Goal: Task Accomplishment & Management: Complete application form

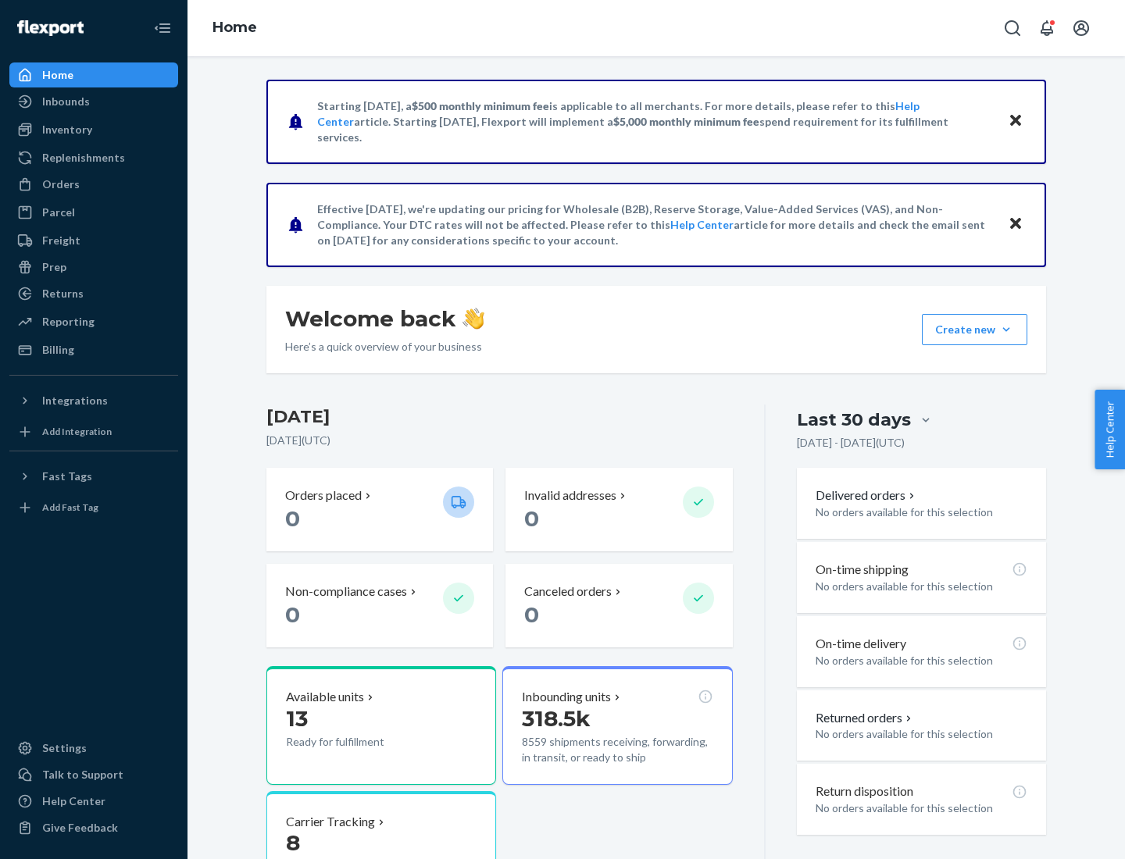
click at [1006, 330] on button "Create new Create new inbound Create new order Create new product" at bounding box center [974, 329] width 105 height 31
click at [94, 102] on div "Inbounds" at bounding box center [94, 102] width 166 height 22
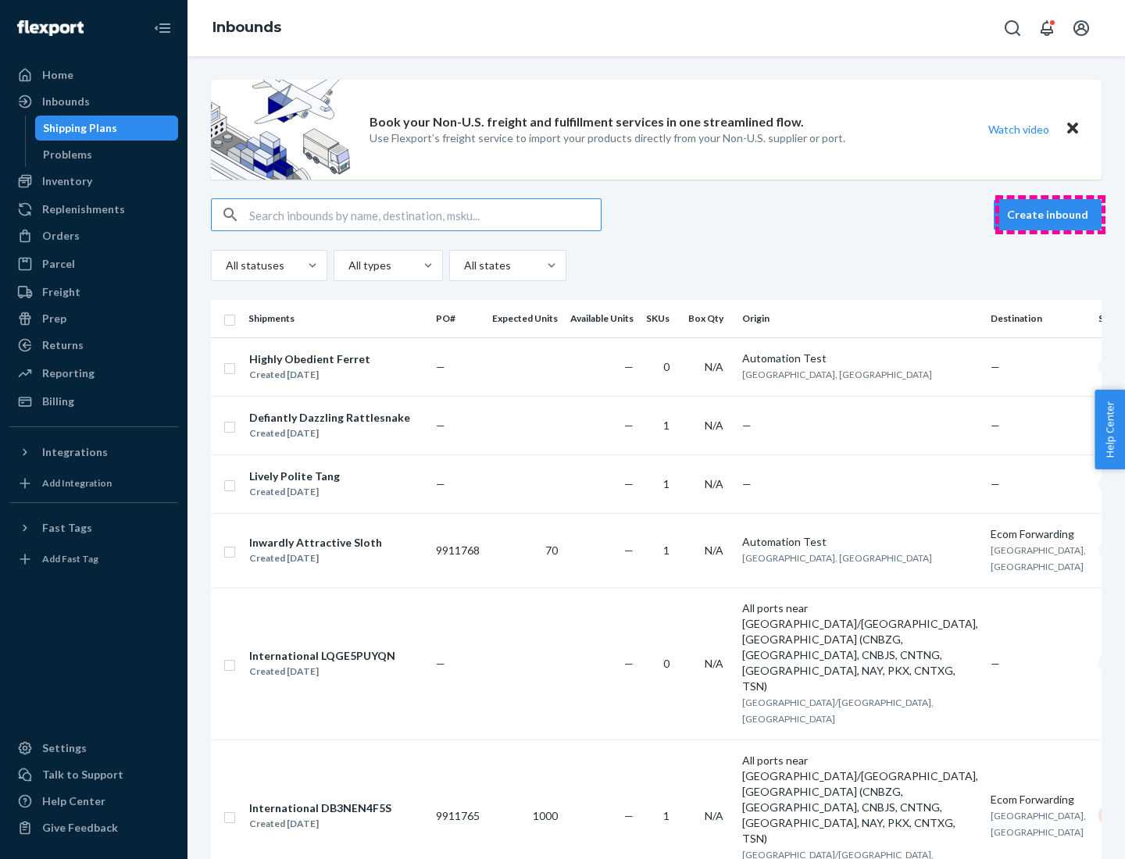
click at [1050, 215] on button "Create inbound" at bounding box center [1047, 214] width 108 height 31
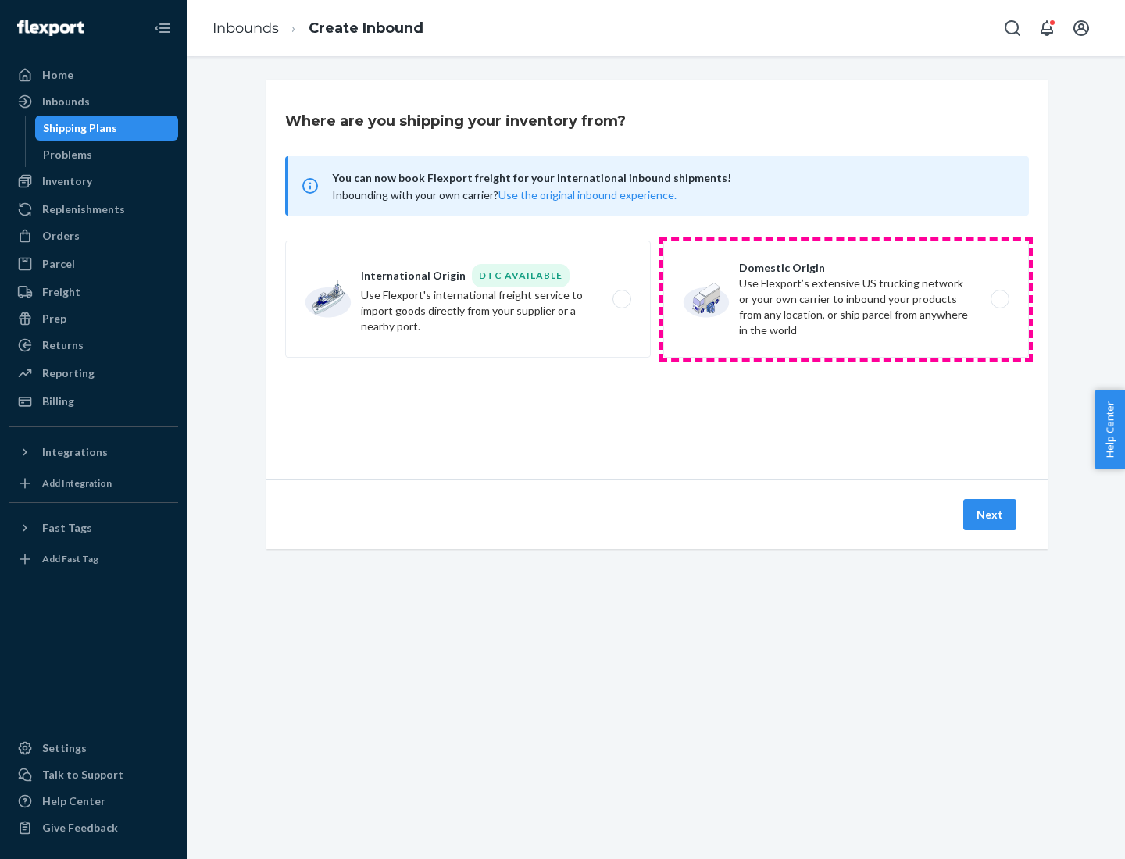
click at [846, 299] on label "Domestic Origin Use Flexport’s extensive US trucking network or your own carrie…" at bounding box center [846, 299] width 366 height 117
click at [999, 299] on input "Domestic Origin Use Flexport’s extensive US trucking network or your own carrie…" at bounding box center [1004, 299] width 10 height 10
radio input "true"
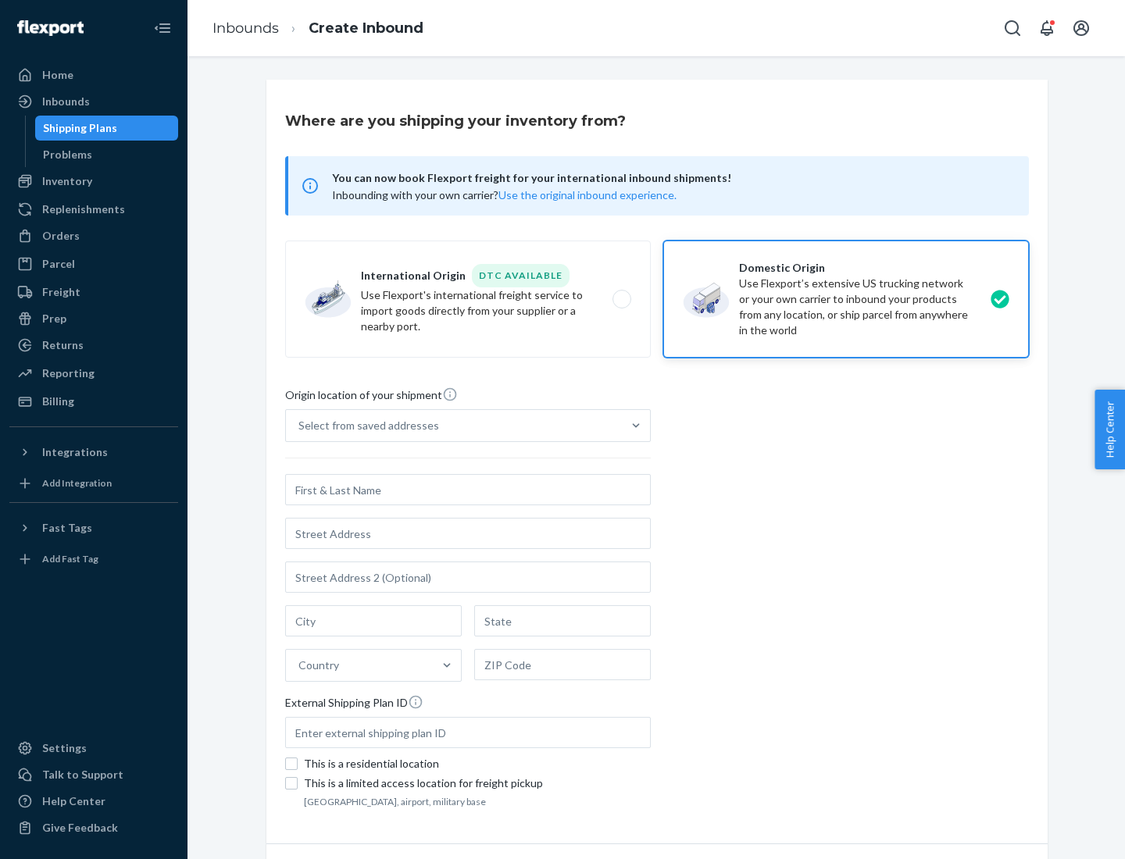
click at [454, 426] on div "Select from saved addresses" at bounding box center [454, 425] width 336 height 31
click at [300, 426] on input "Select from saved addresses" at bounding box center [299, 426] width 2 height 16
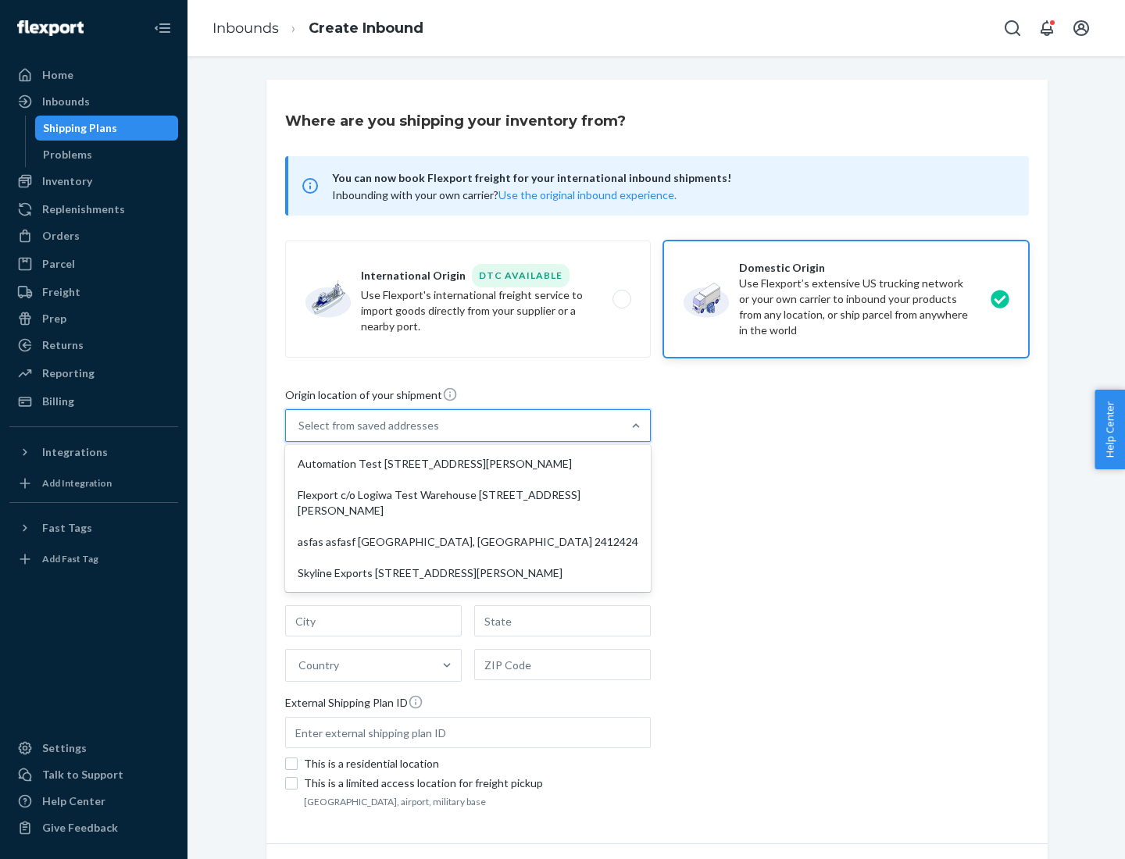
scroll to position [6, 0]
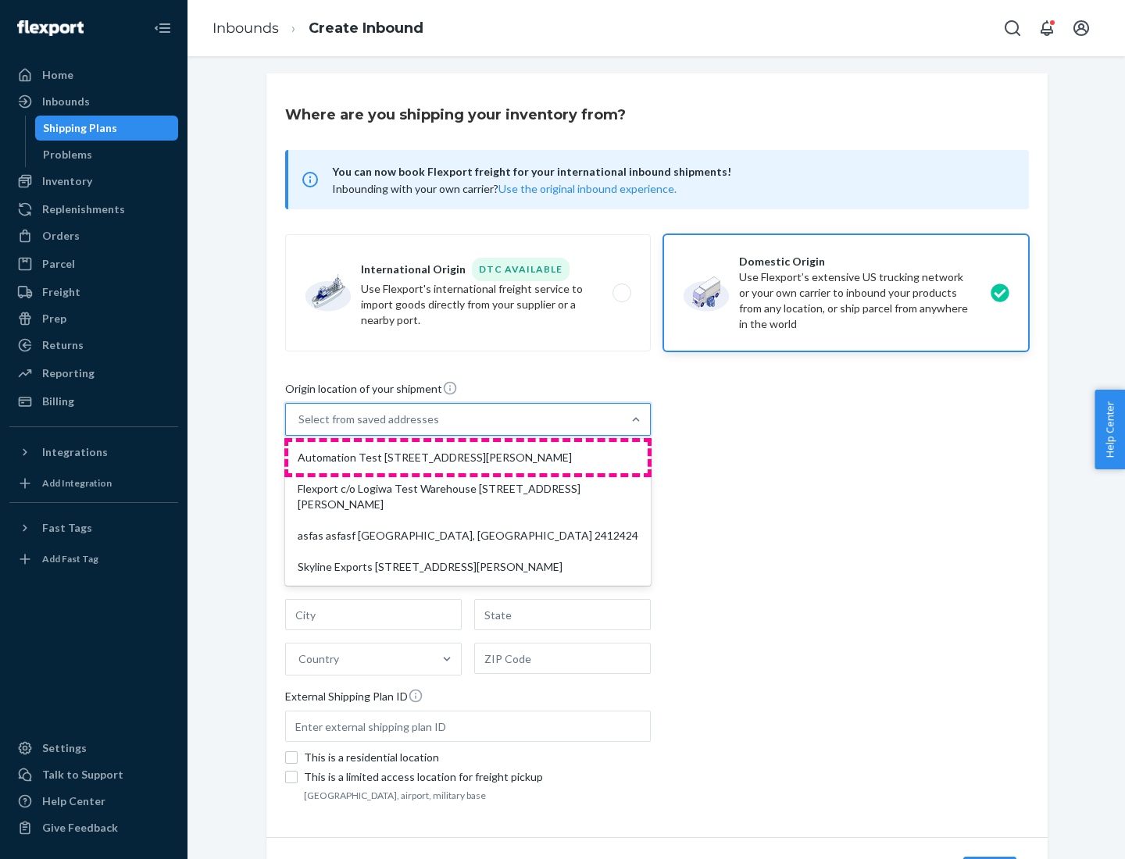
click at [468, 458] on div "Automation Test [STREET_ADDRESS][PERSON_NAME]" at bounding box center [467, 457] width 359 height 31
click at [300, 427] on input "option Automation Test [STREET_ADDRESS][PERSON_NAME] focused, 1 of 4. 4 results…" at bounding box center [299, 420] width 2 height 16
type input "Automation Test"
type input "9th Floor"
type input "[GEOGRAPHIC_DATA]"
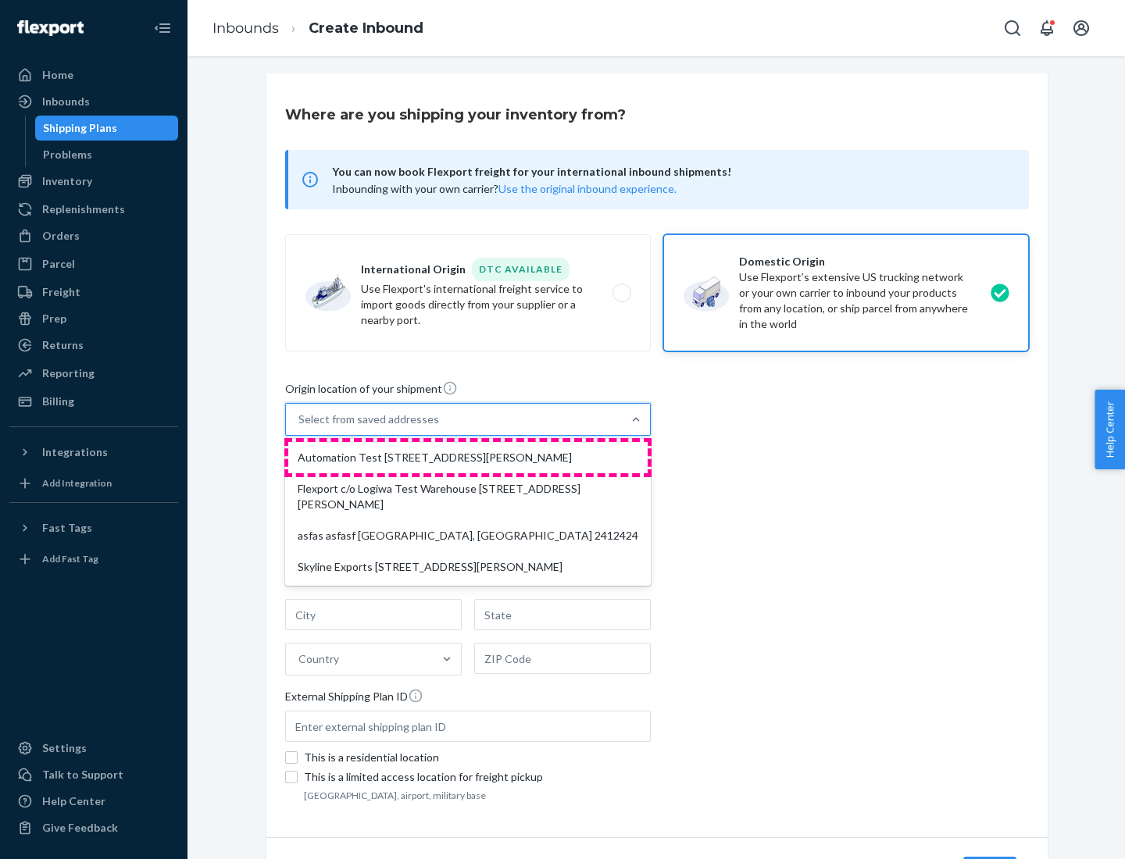
type input "CA"
type input "94104"
type input "[STREET_ADDRESS][PERSON_NAME]"
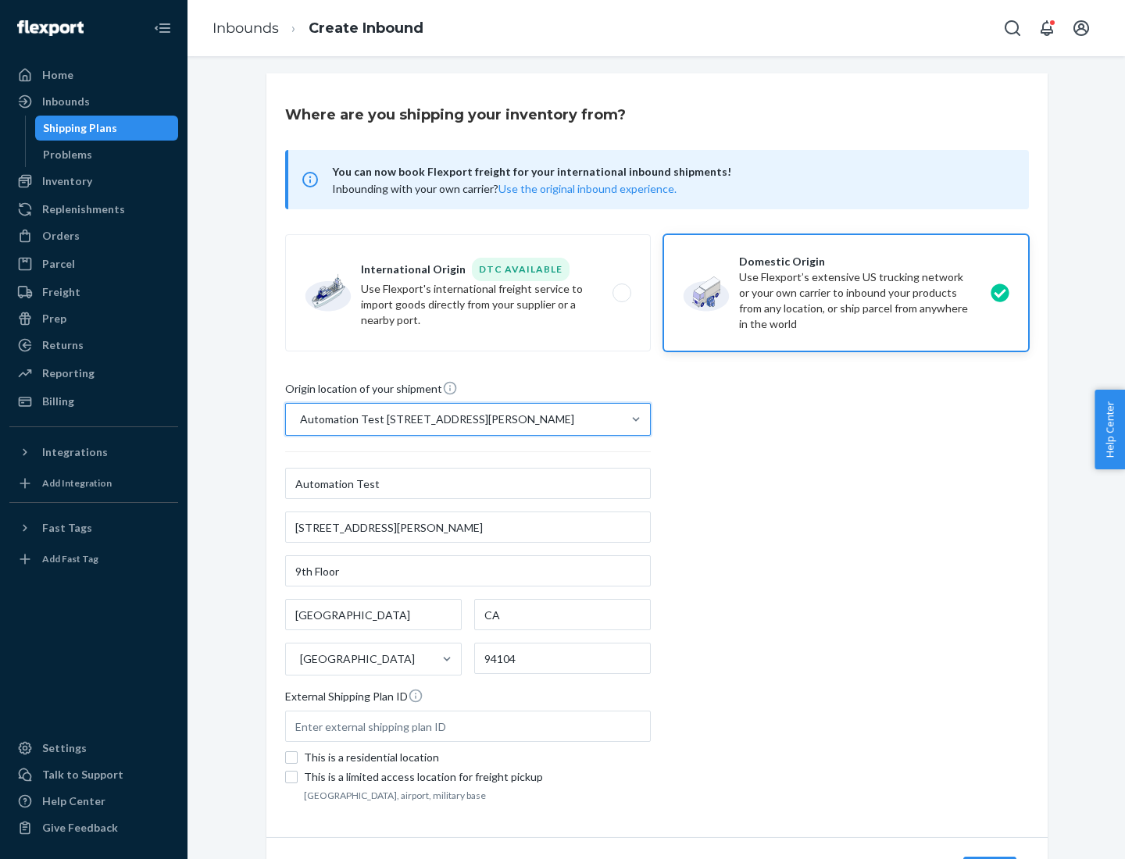
scroll to position [91, 0]
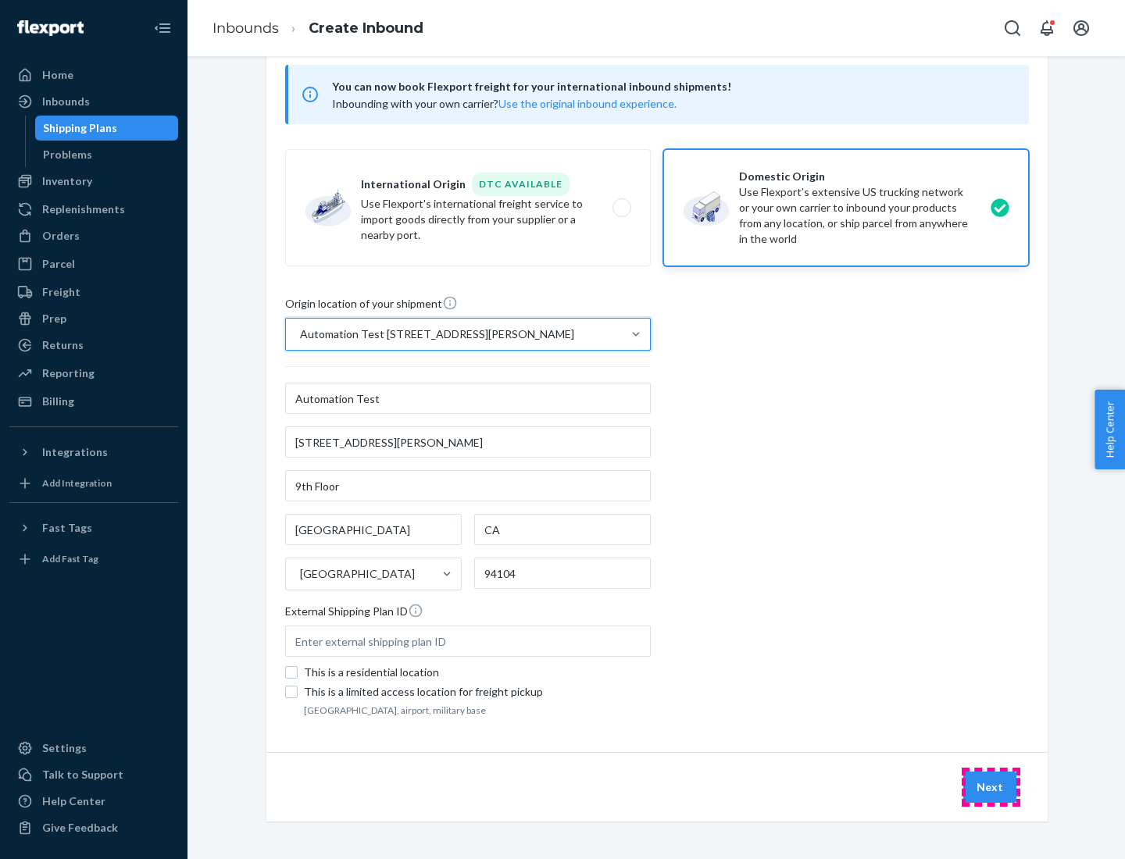
click at [990, 787] on button "Next" at bounding box center [989, 787] width 53 height 31
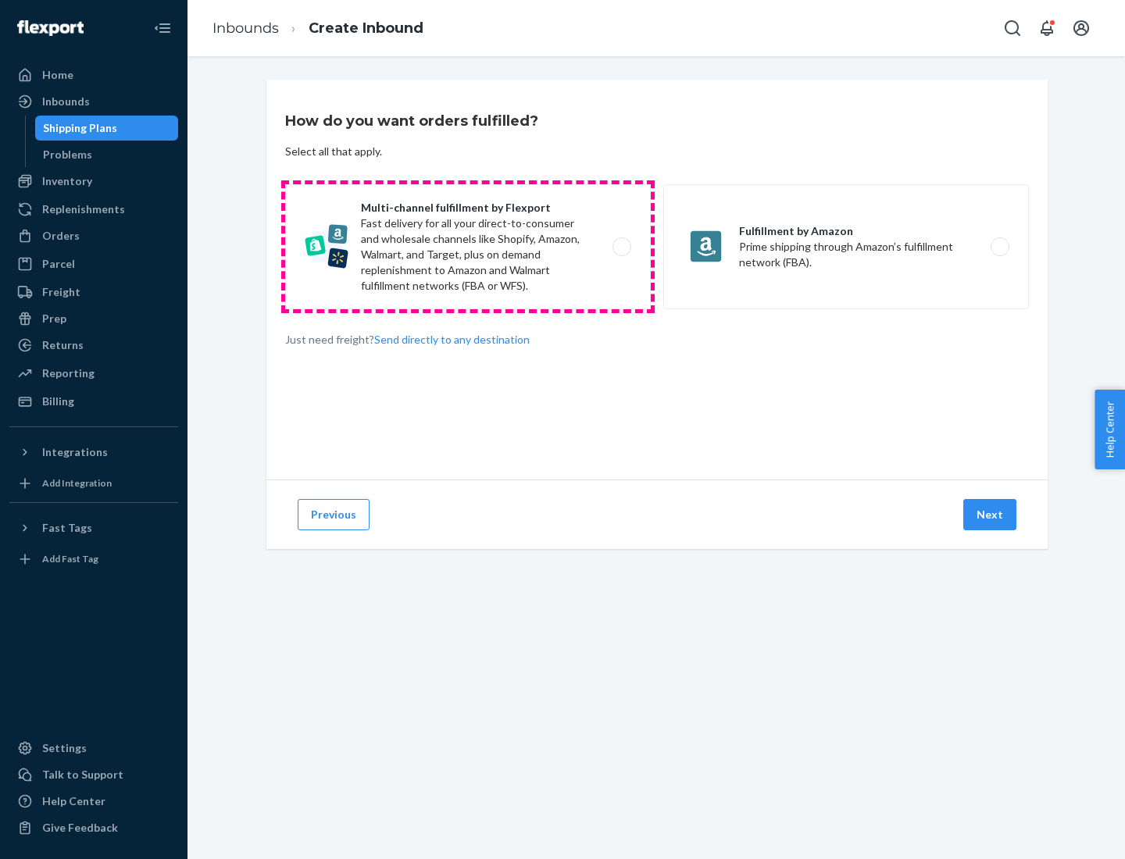
click at [468, 247] on label "Multi-channel fulfillment by Flexport Fast delivery for all your direct-to-cons…" at bounding box center [468, 246] width 366 height 125
click at [621, 247] on input "Multi-channel fulfillment by Flexport Fast delivery for all your direct-to-cons…" at bounding box center [626, 247] width 10 height 10
radio input "true"
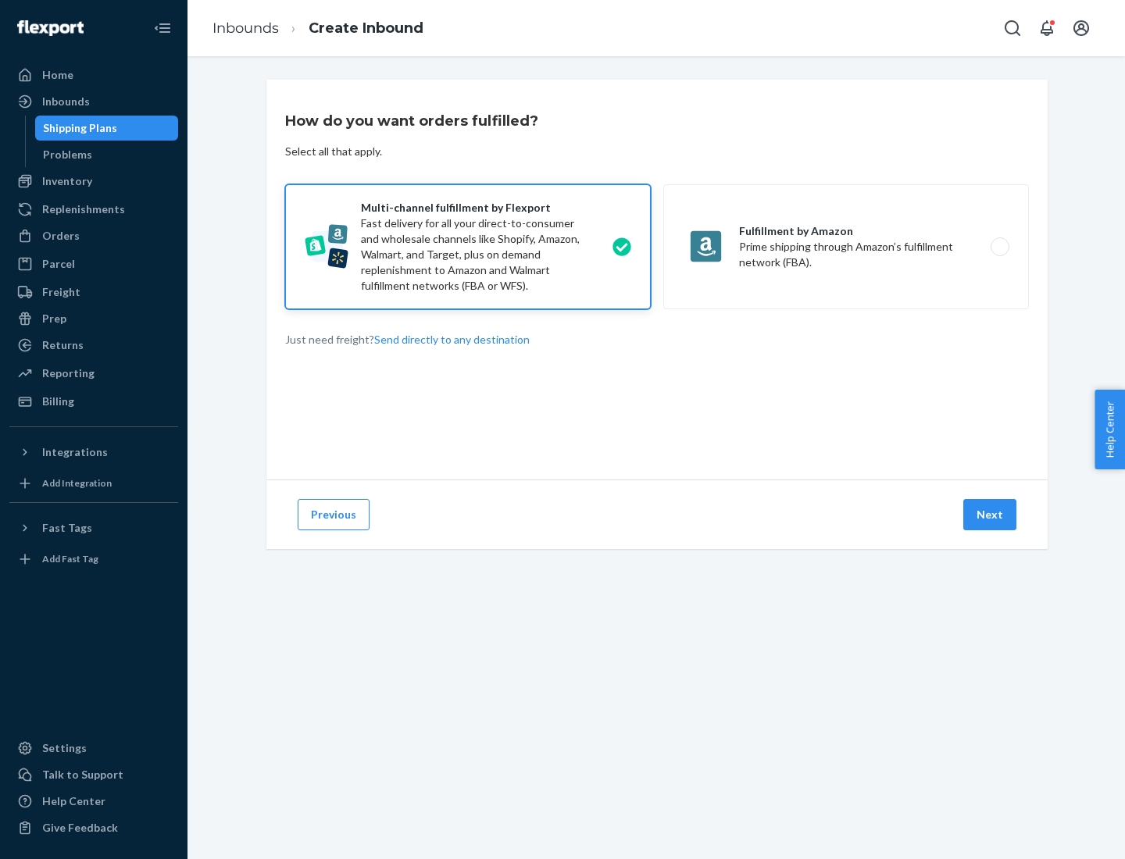
click at [990, 515] on button "Next" at bounding box center [989, 514] width 53 height 31
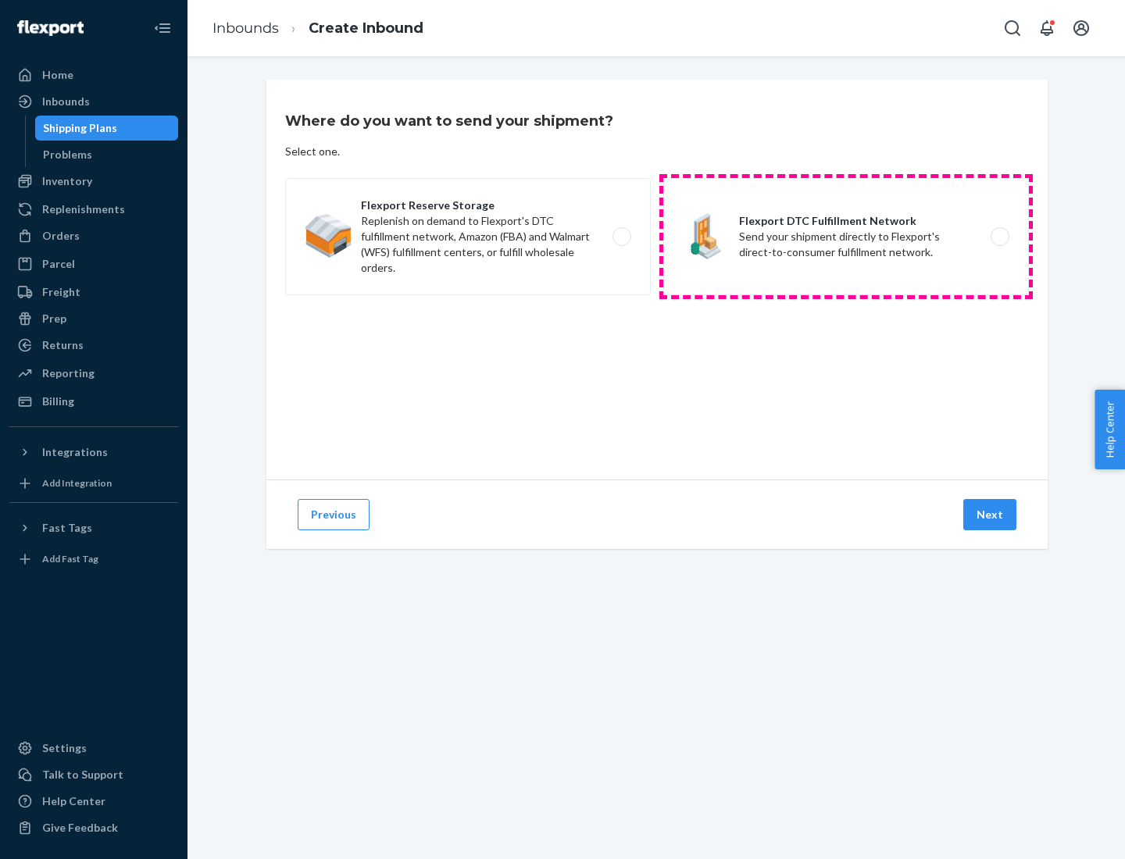
click at [846, 237] on label "Flexport DTC Fulfillment Network Send your shipment directly to Flexport's dire…" at bounding box center [846, 236] width 366 height 117
click at [999, 237] on input "Flexport DTC Fulfillment Network Send your shipment directly to Flexport's dire…" at bounding box center [1004, 237] width 10 height 10
radio input "true"
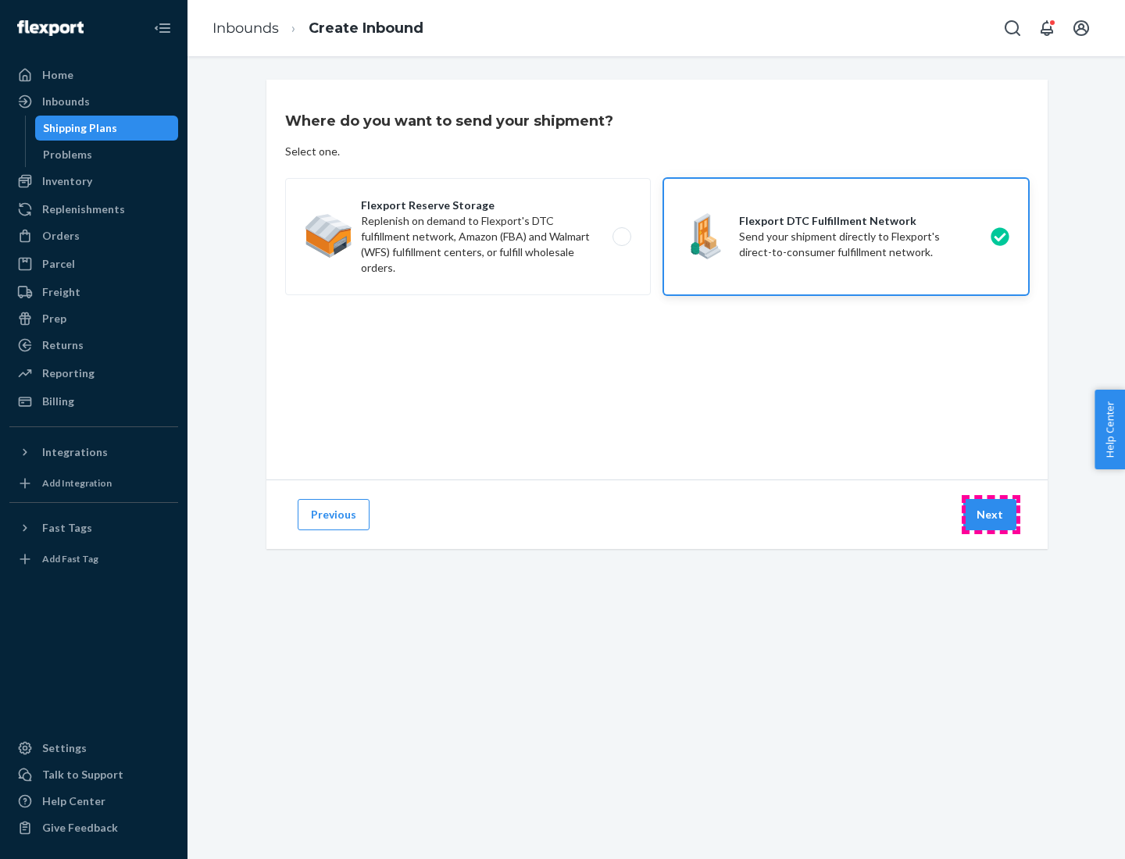
click at [990, 515] on button "Next" at bounding box center [989, 514] width 53 height 31
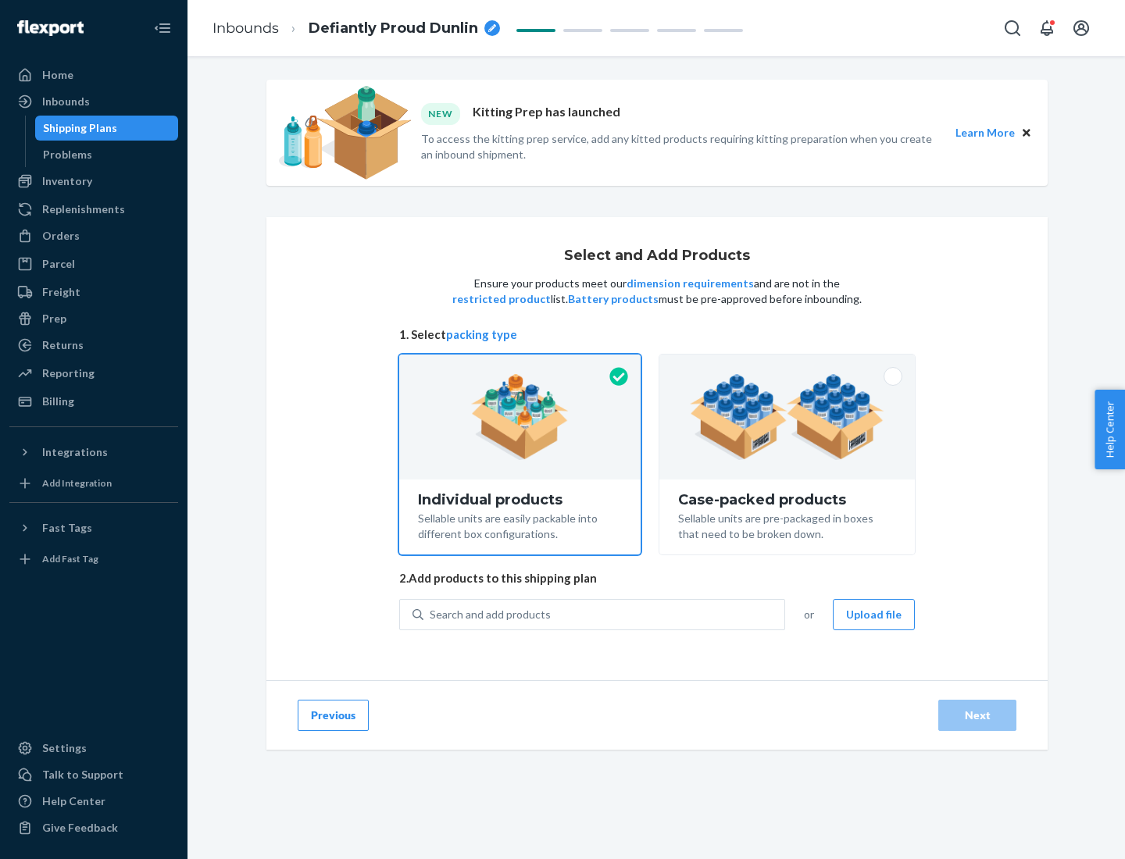
click at [787, 417] on img at bounding box center [787, 417] width 194 height 86
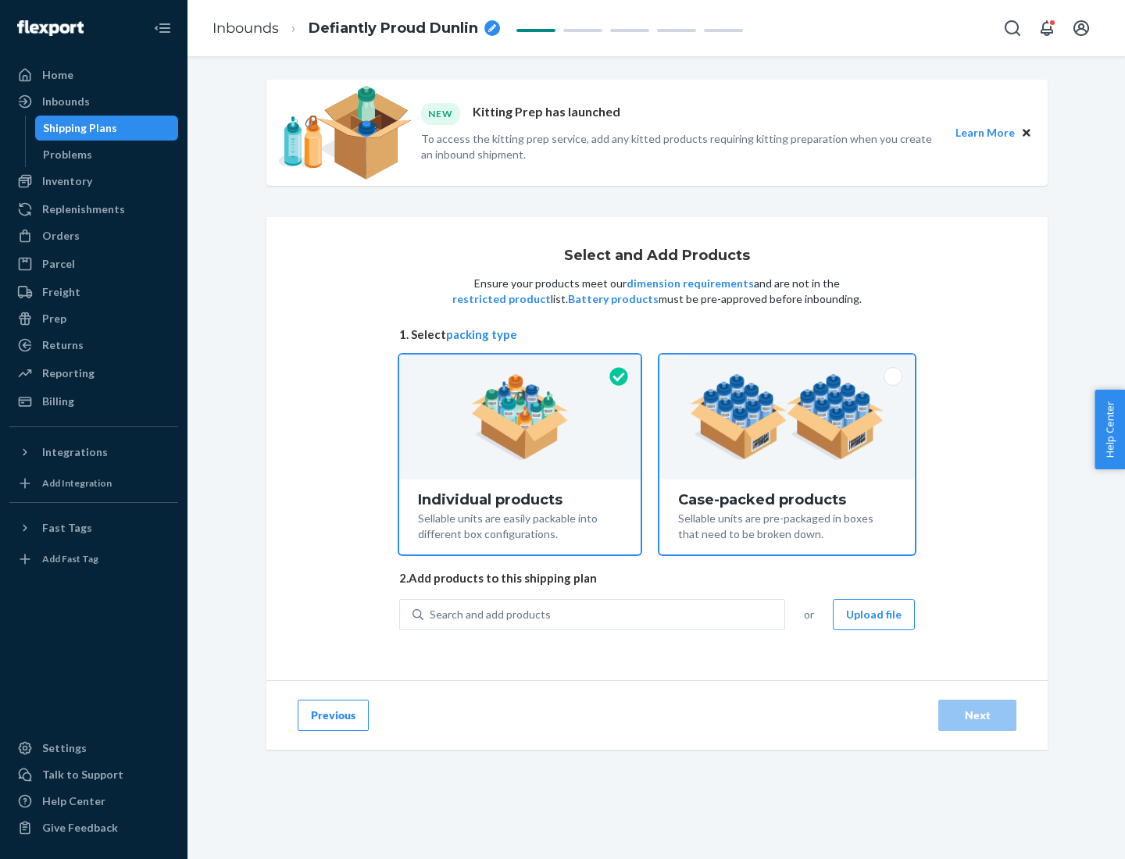
click at [787, 365] on input "Case-packed products Sellable units are pre-packaged in boxes that need to be b…" at bounding box center [787, 360] width 10 height 10
radio input "true"
radio input "false"
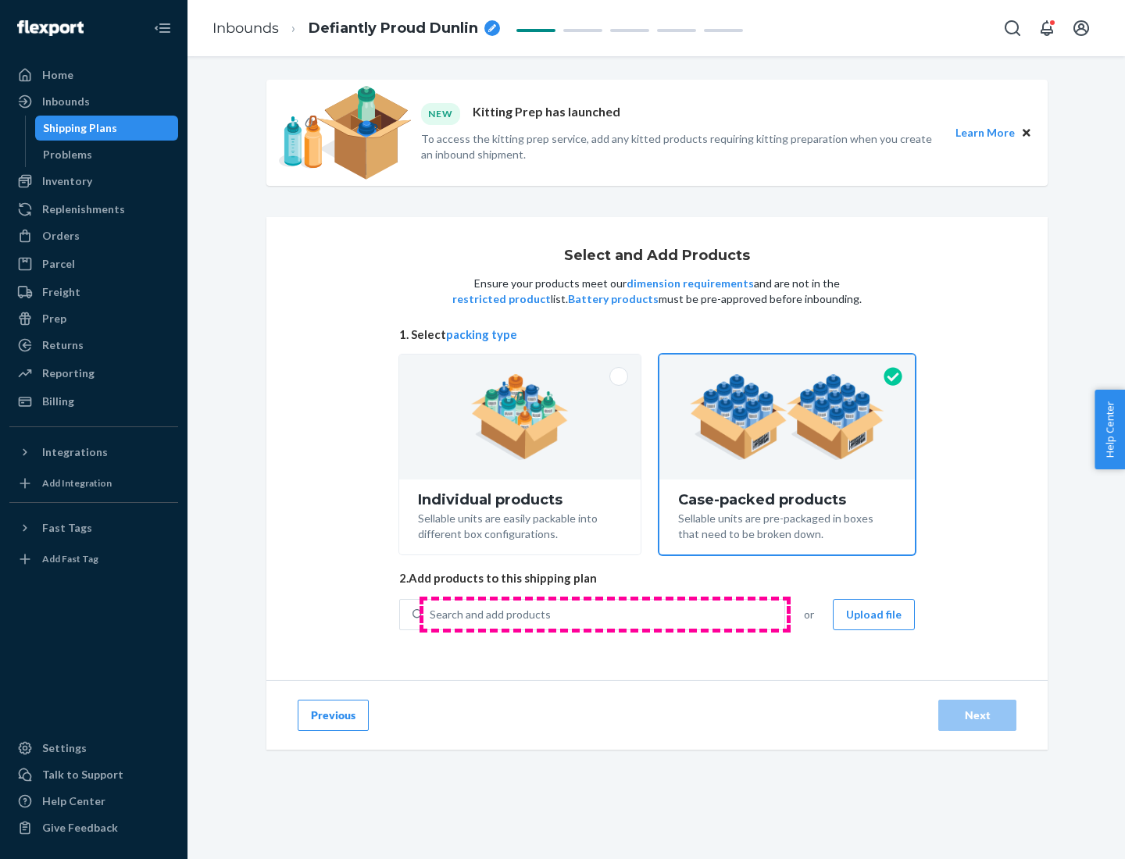
click at [604, 614] on div "Search and add products" at bounding box center [603, 615] width 361 height 28
click at [431, 614] on input "Search and add products" at bounding box center [431, 615] width 2 height 16
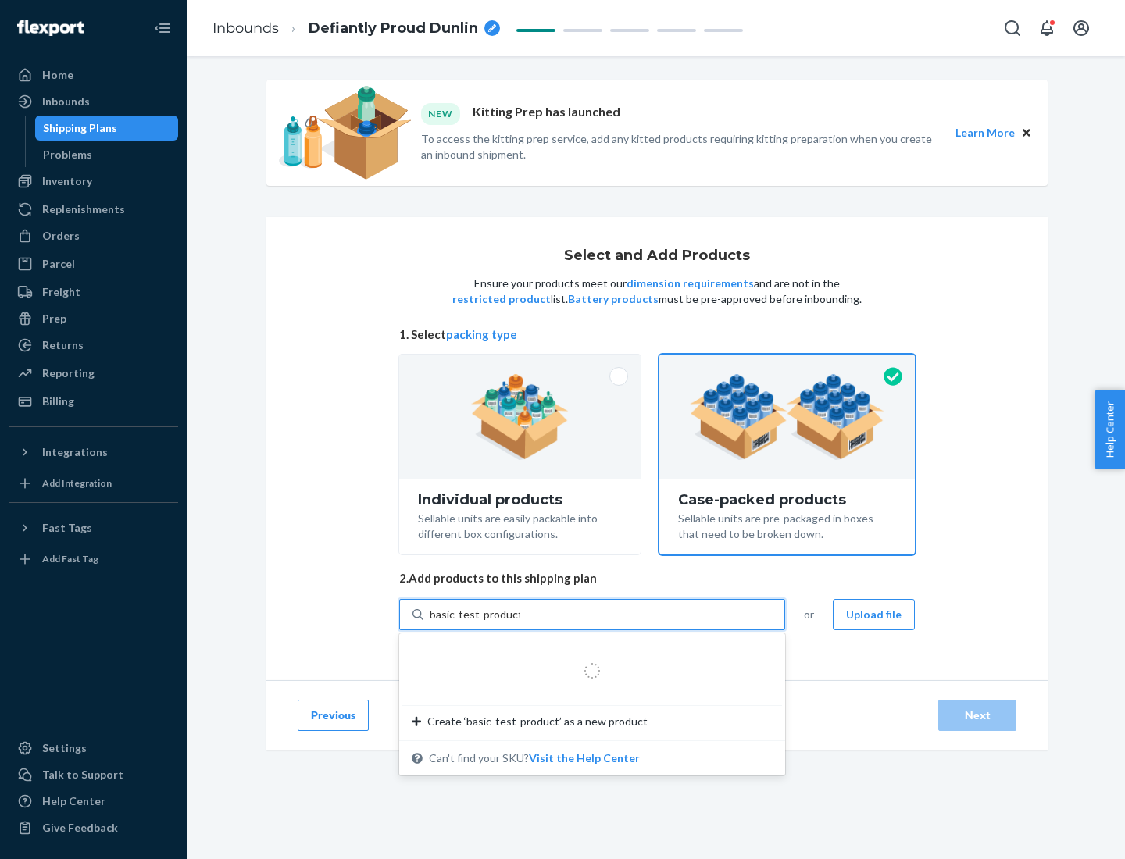
type input "basic-test-product-1"
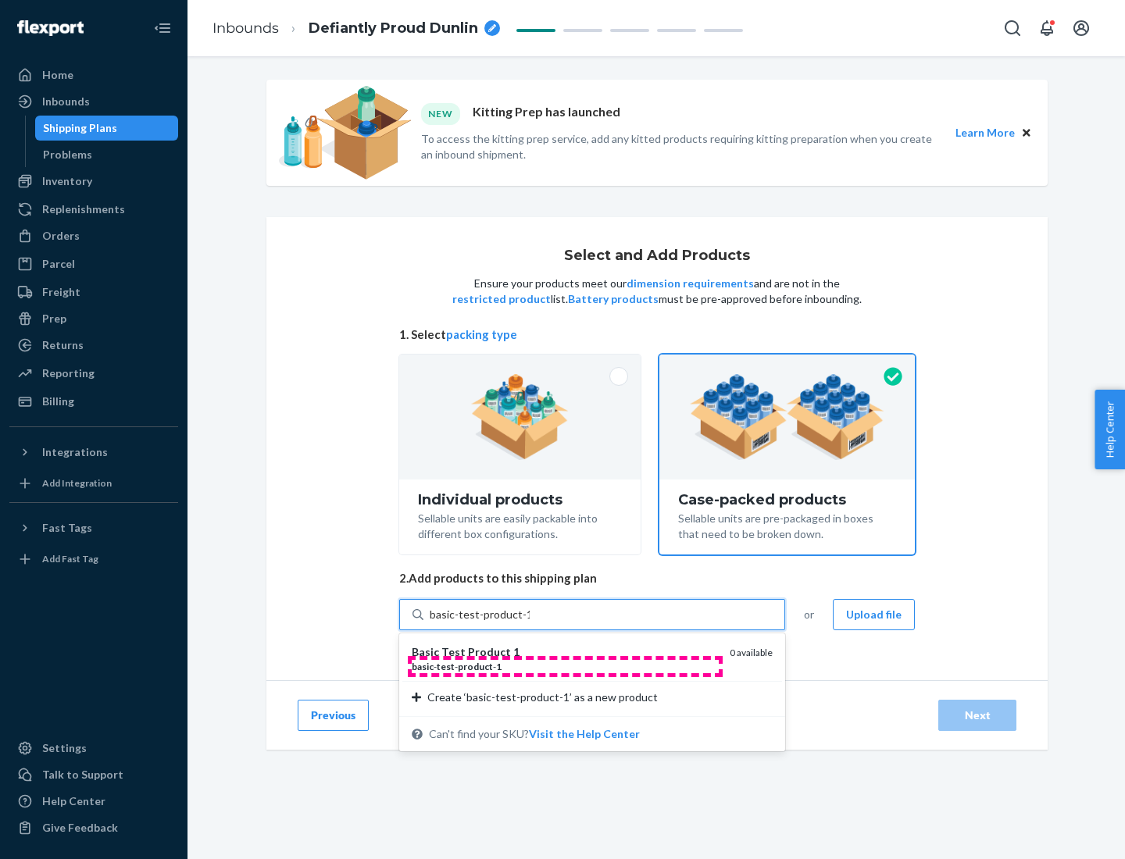
click at [565, 666] on div "basic - test - product - 1" at bounding box center [564, 666] width 305 height 13
click at [530, 622] on input "basic-test-product-1" at bounding box center [480, 615] width 100 height 16
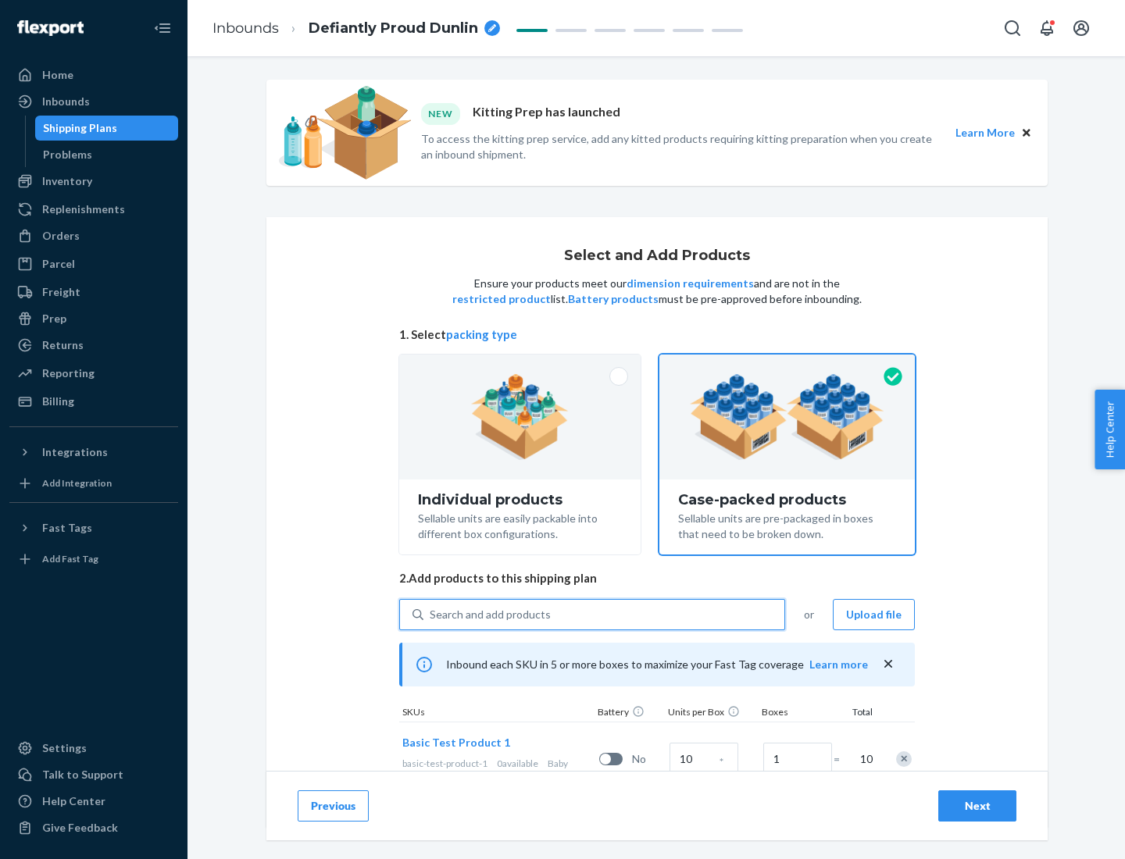
scroll to position [56, 0]
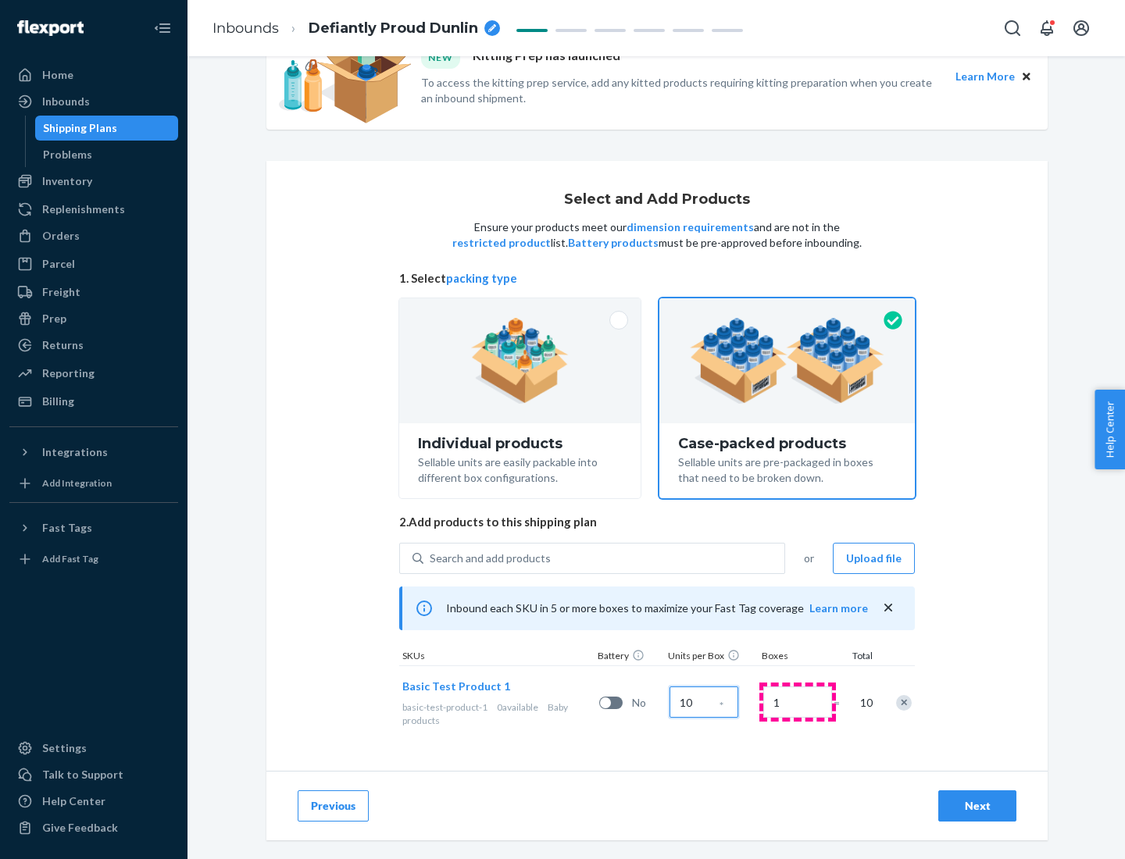
type input "10"
type input "7"
click at [977, 806] on div "Next" at bounding box center [977, 806] width 52 height 16
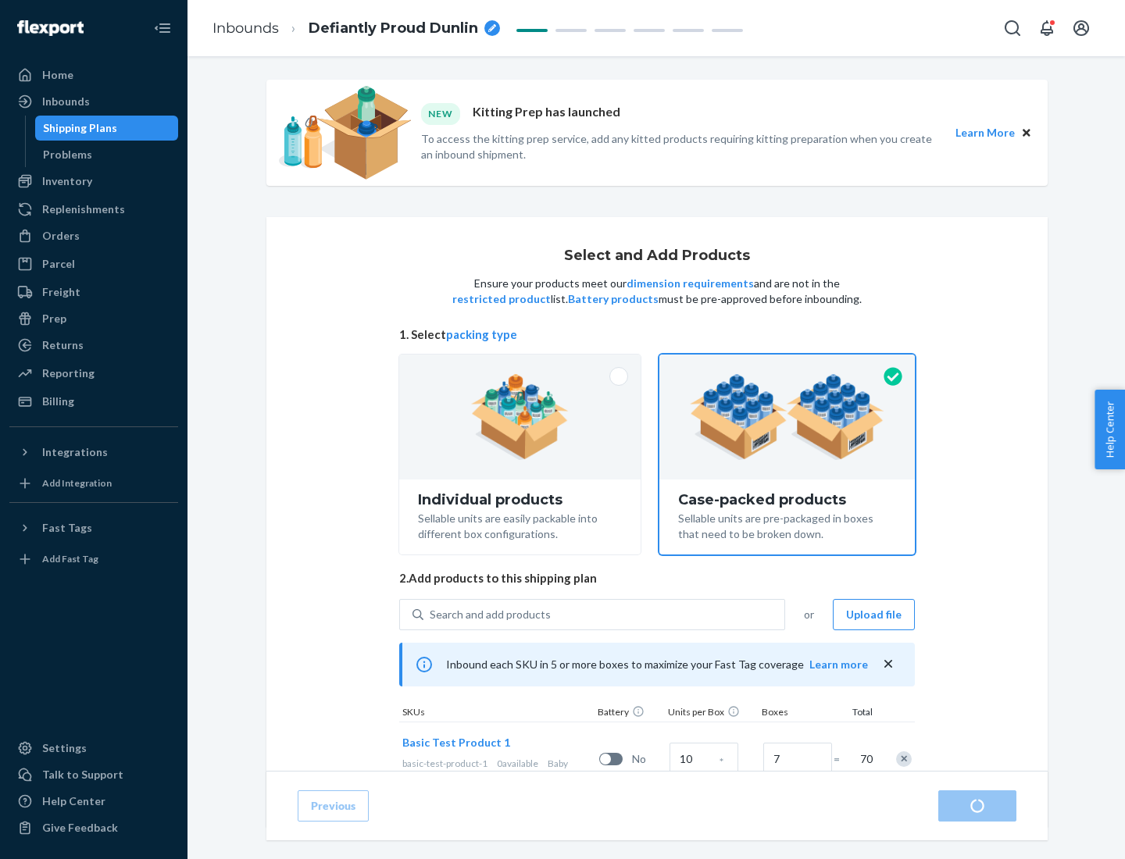
radio input "true"
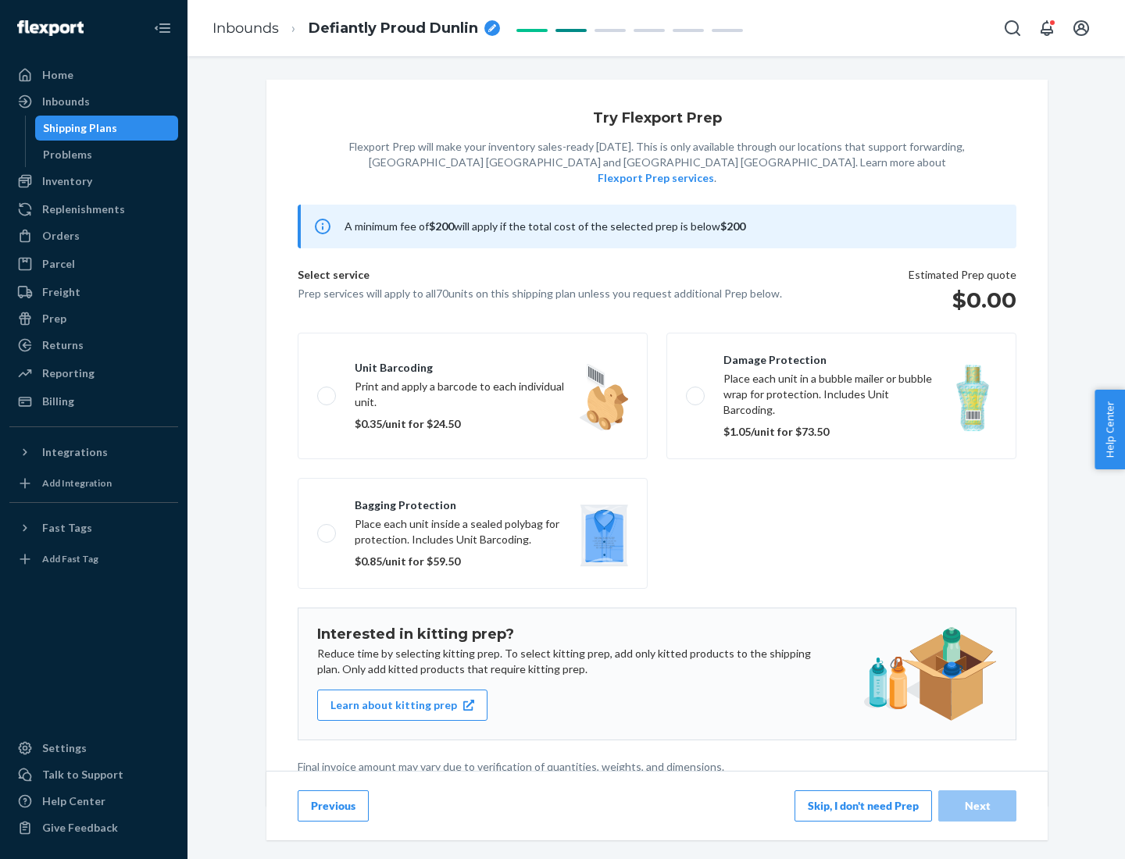
scroll to position [4, 0]
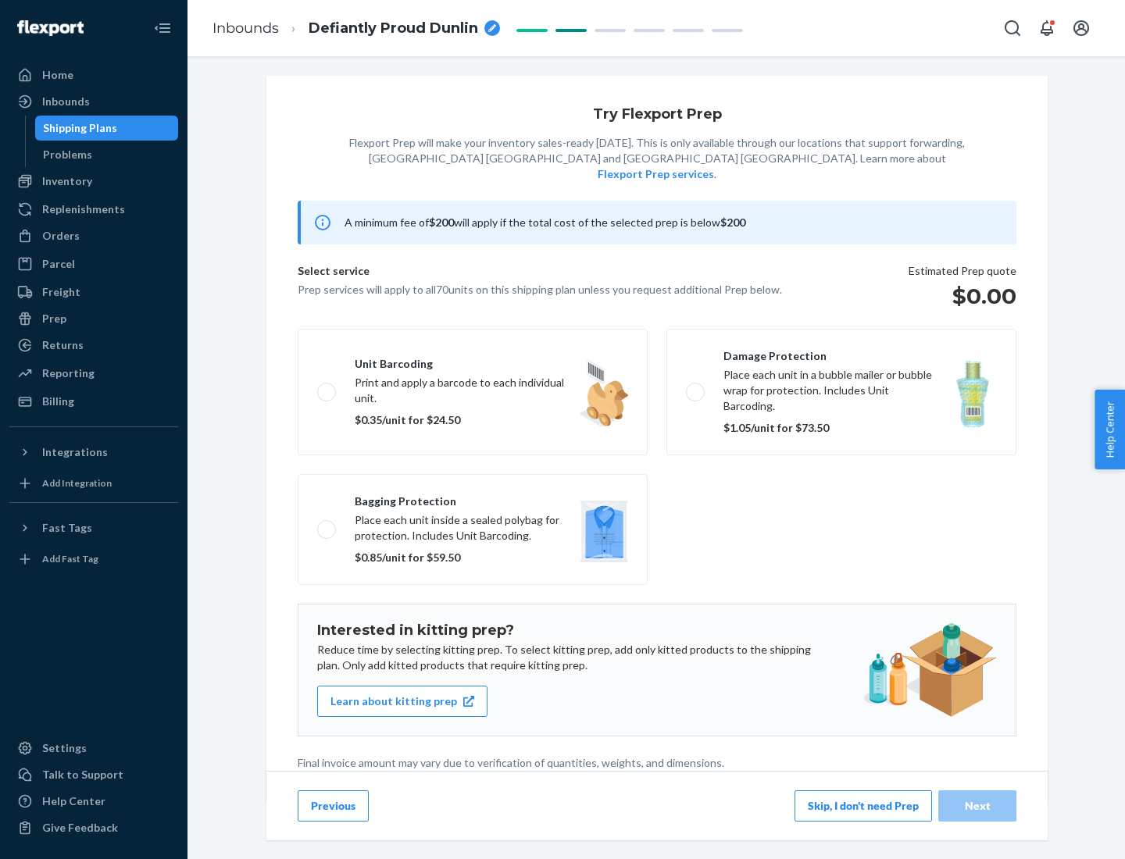
click at [863, 805] on button "Skip, I don't need Prep" at bounding box center [862, 805] width 137 height 31
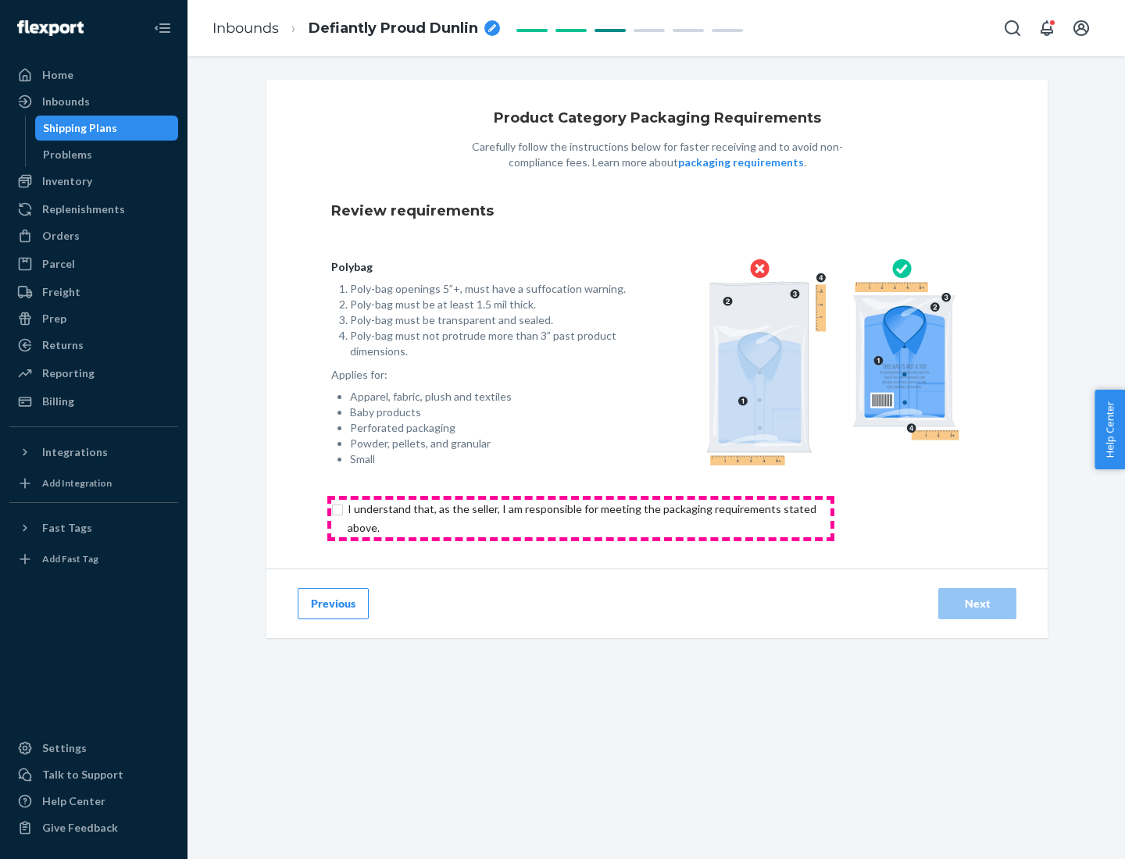
click at [580, 518] on input "checkbox" at bounding box center [590, 518] width 519 height 37
checkbox input "true"
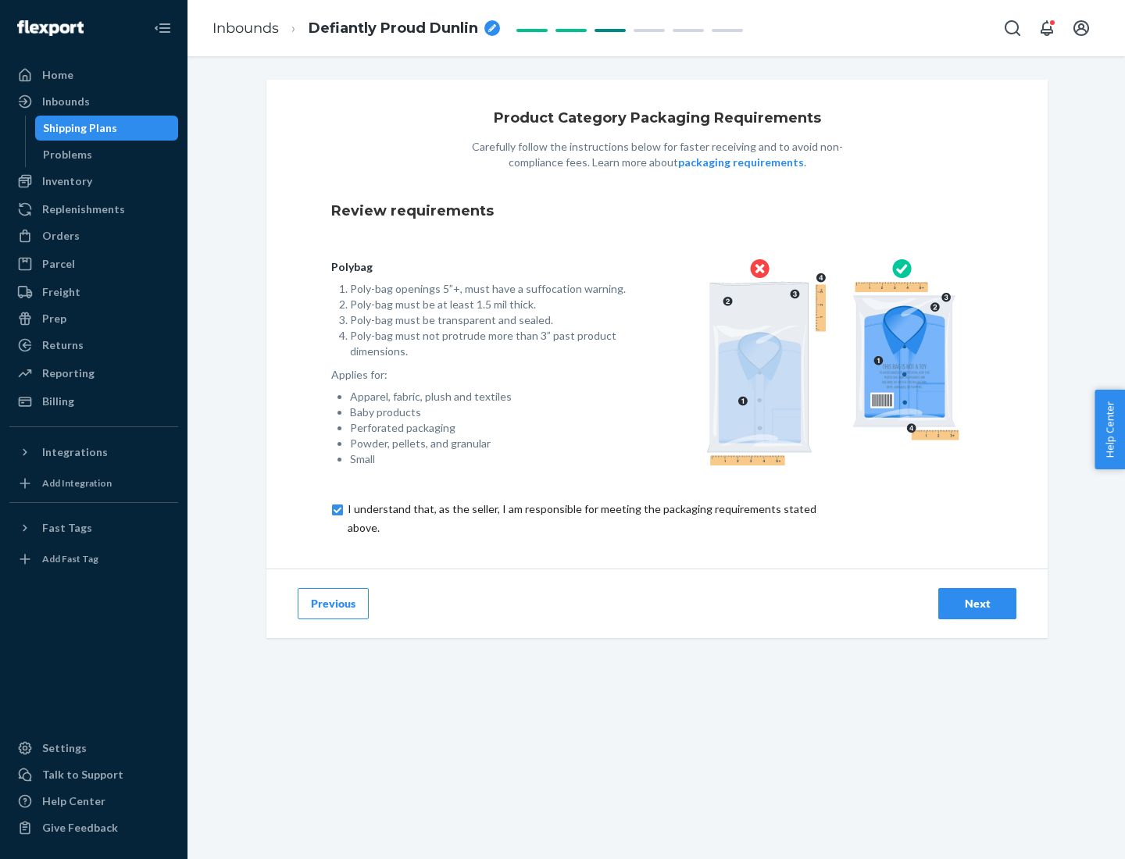
click at [977, 603] on div "Next" at bounding box center [977, 604] width 52 height 16
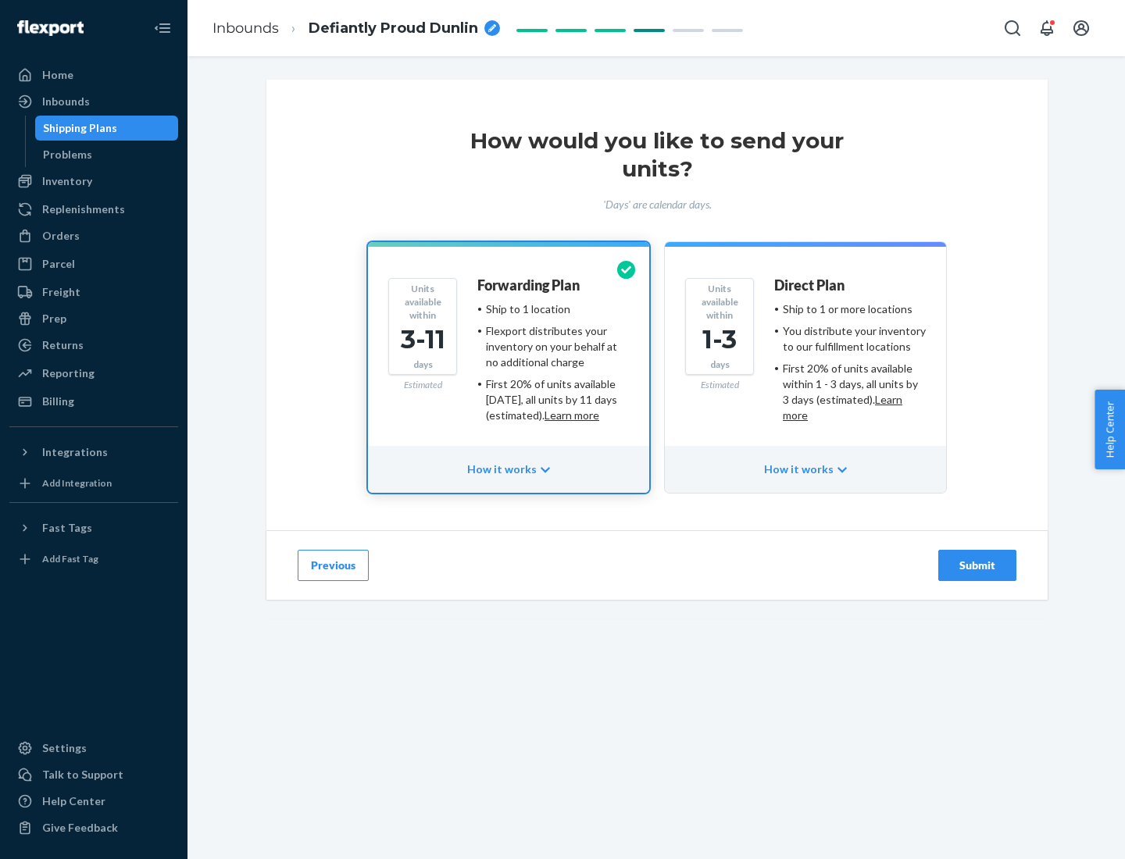
click at [805, 356] on ul "Ship to 1 or more locations You distribute your inventory to our fulfillment lo…" at bounding box center [850, 362] width 152 height 122
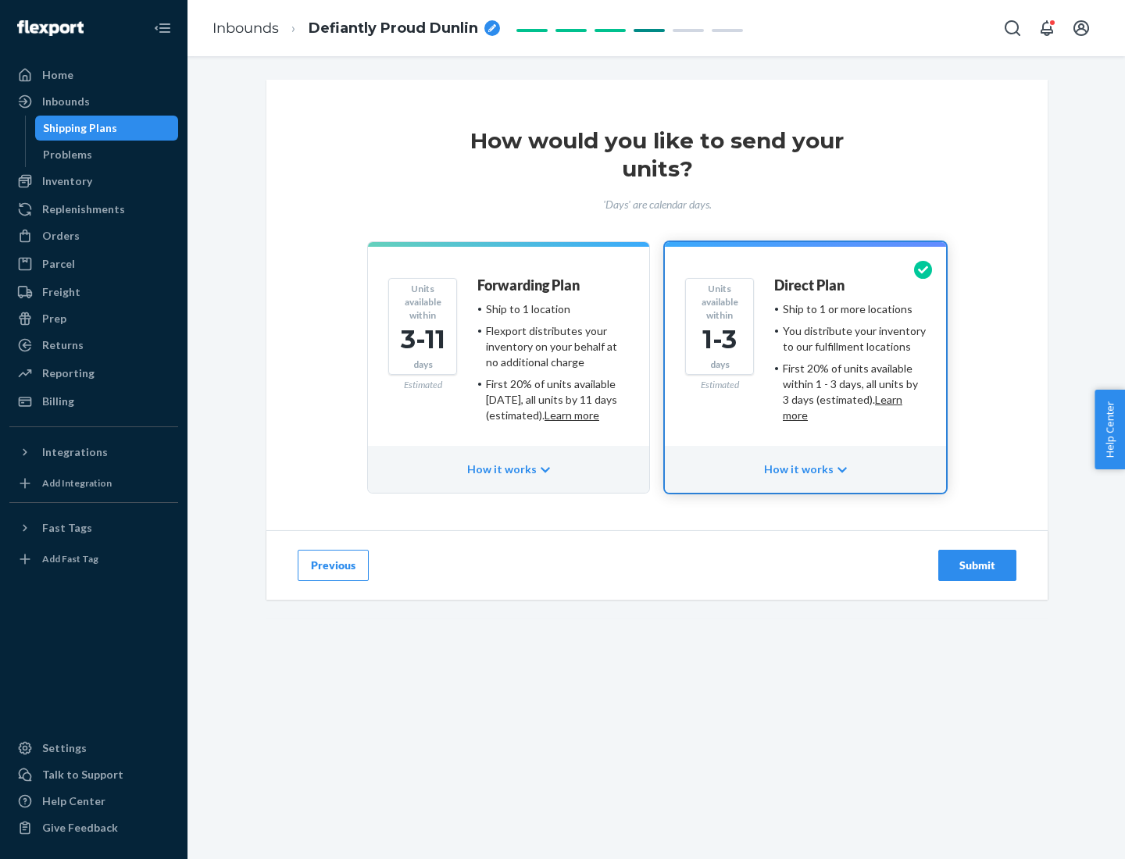
click at [977, 565] on div "Submit" at bounding box center [977, 566] width 52 height 16
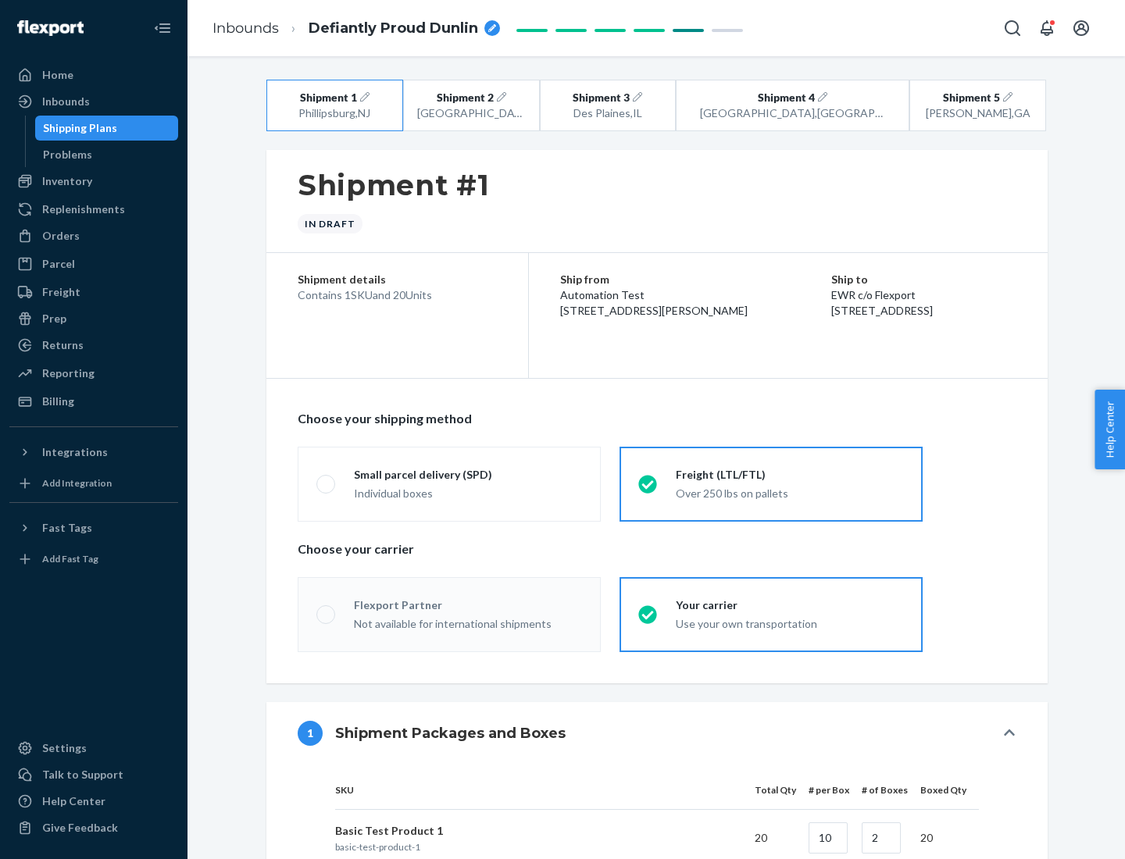
radio input "true"
radio input "false"
radio input "true"
radio input "false"
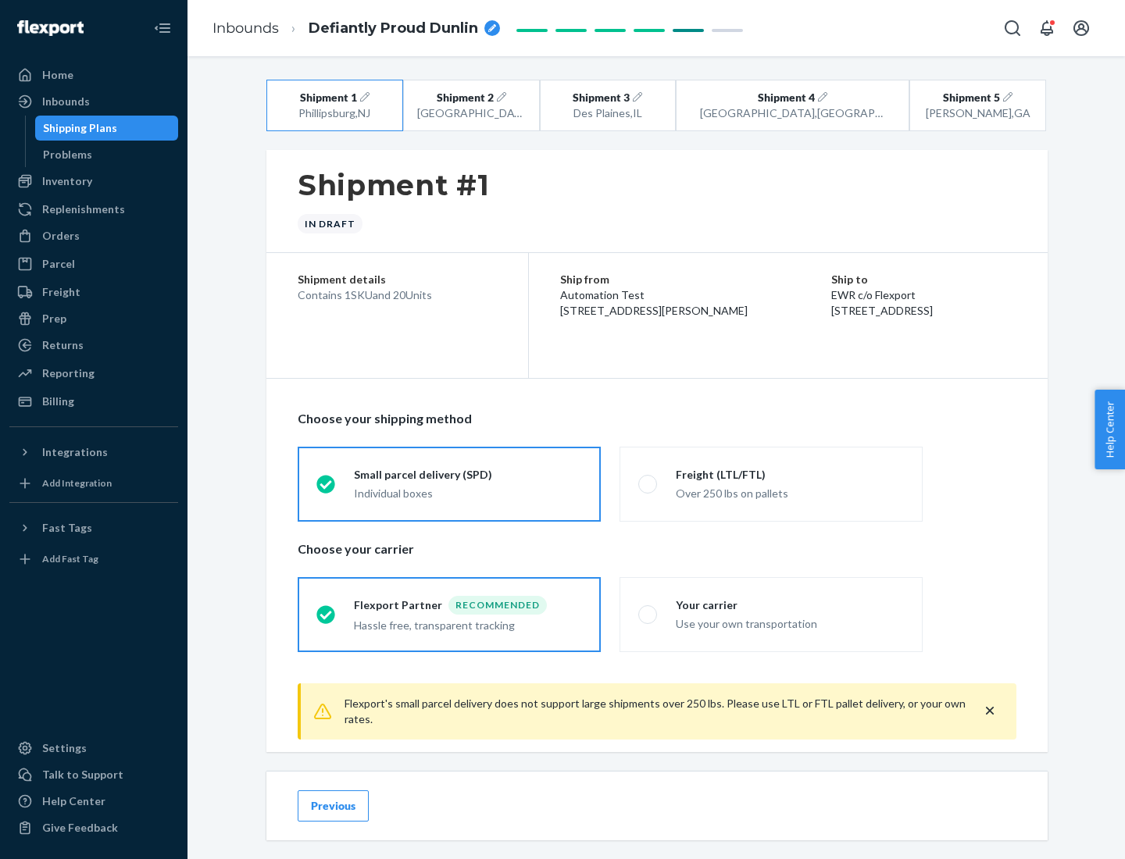
scroll to position [17, 0]
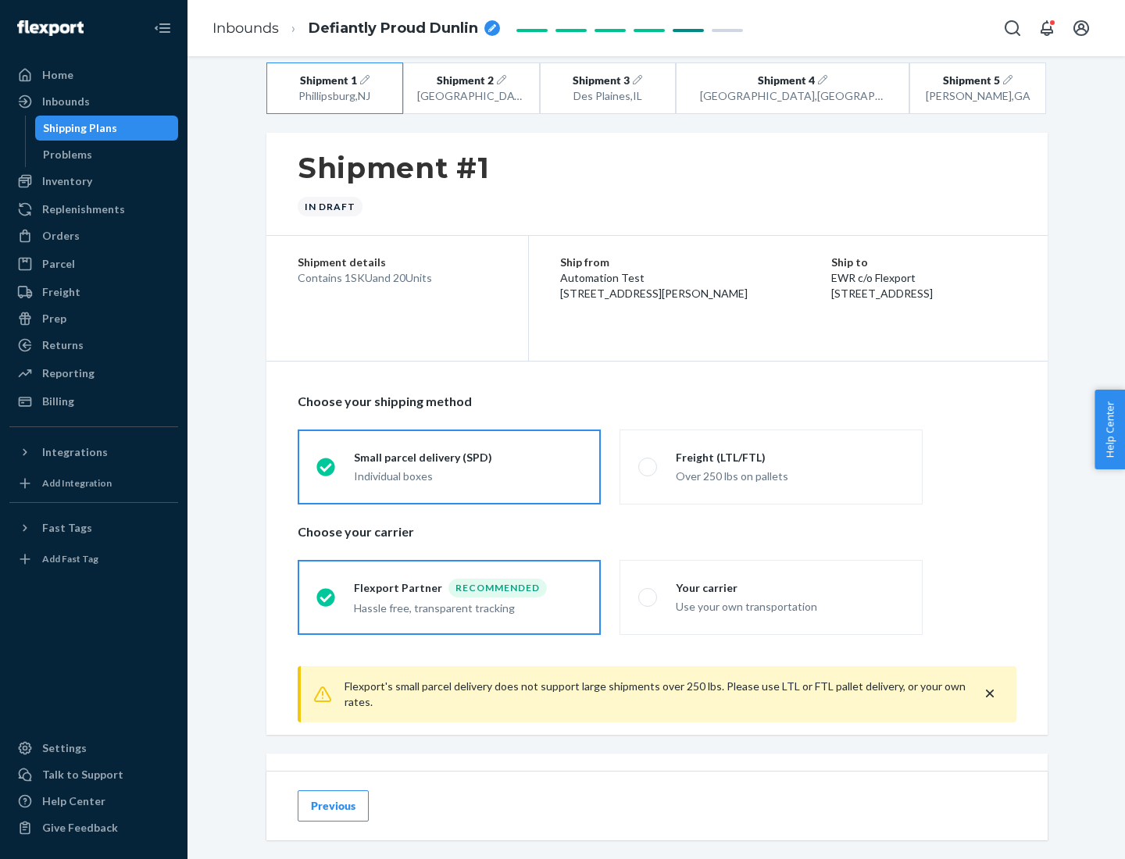
click at [790, 457] on div "Freight (LTL/FTL)" at bounding box center [790, 458] width 228 height 16
click at [648, 462] on input "Freight (LTL/FTL) Over 250 lbs on pallets" at bounding box center [643, 467] width 10 height 10
radio input "true"
radio input "false"
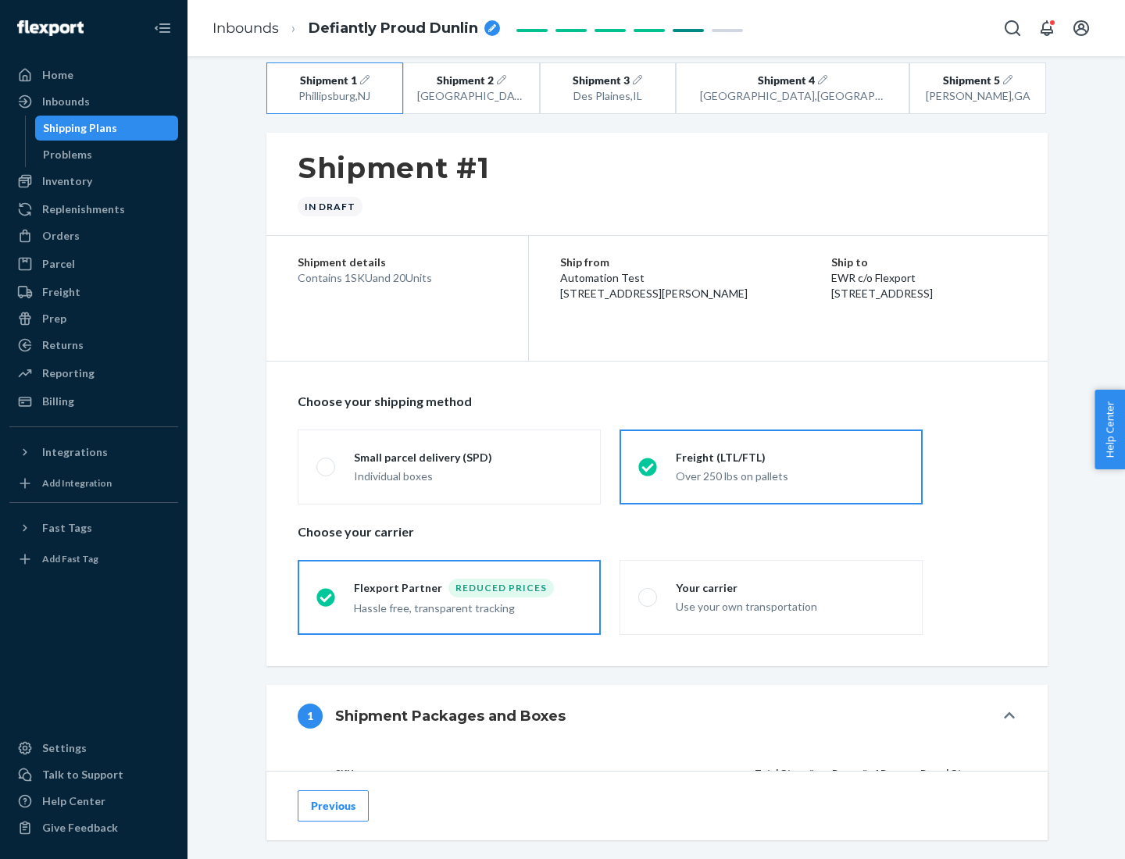
scroll to position [148, 0]
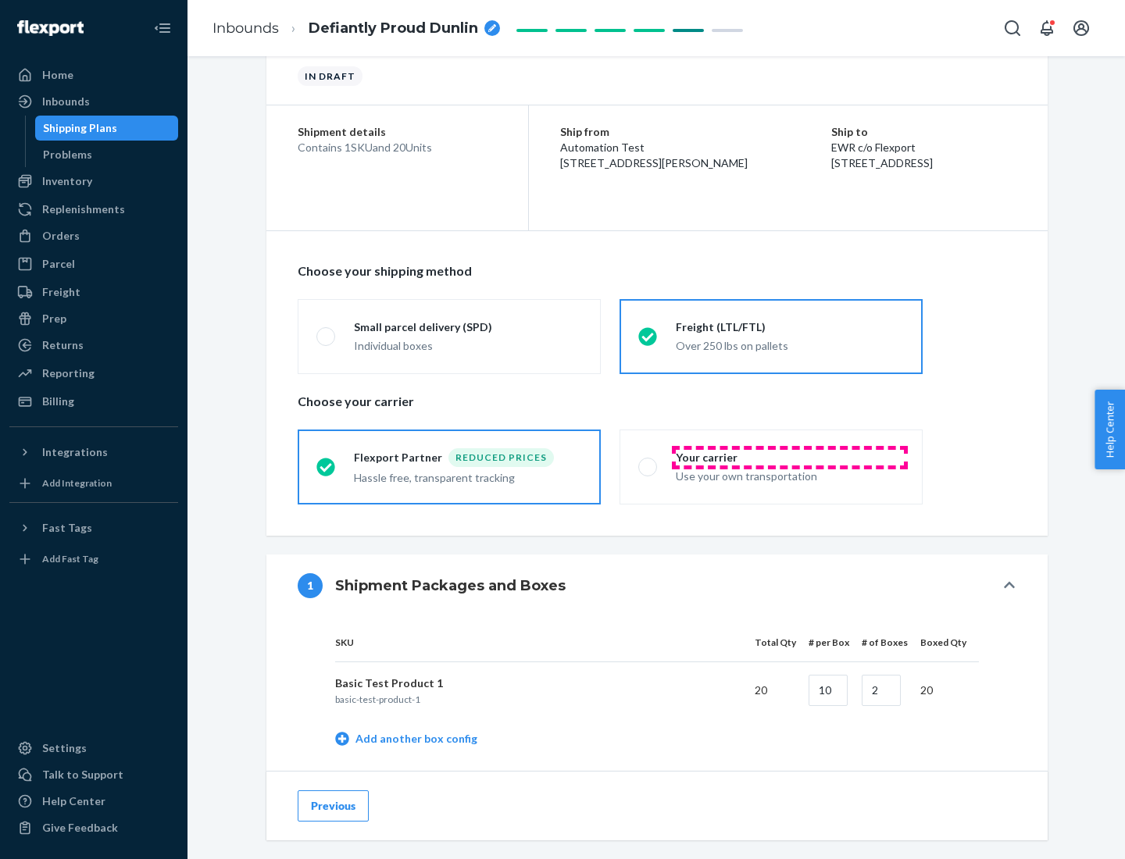
click at [790, 457] on div "Your carrier" at bounding box center [790, 458] width 228 height 16
click at [648, 462] on input "Your carrier Use your own transportation" at bounding box center [643, 467] width 10 height 10
radio input "true"
radio input "false"
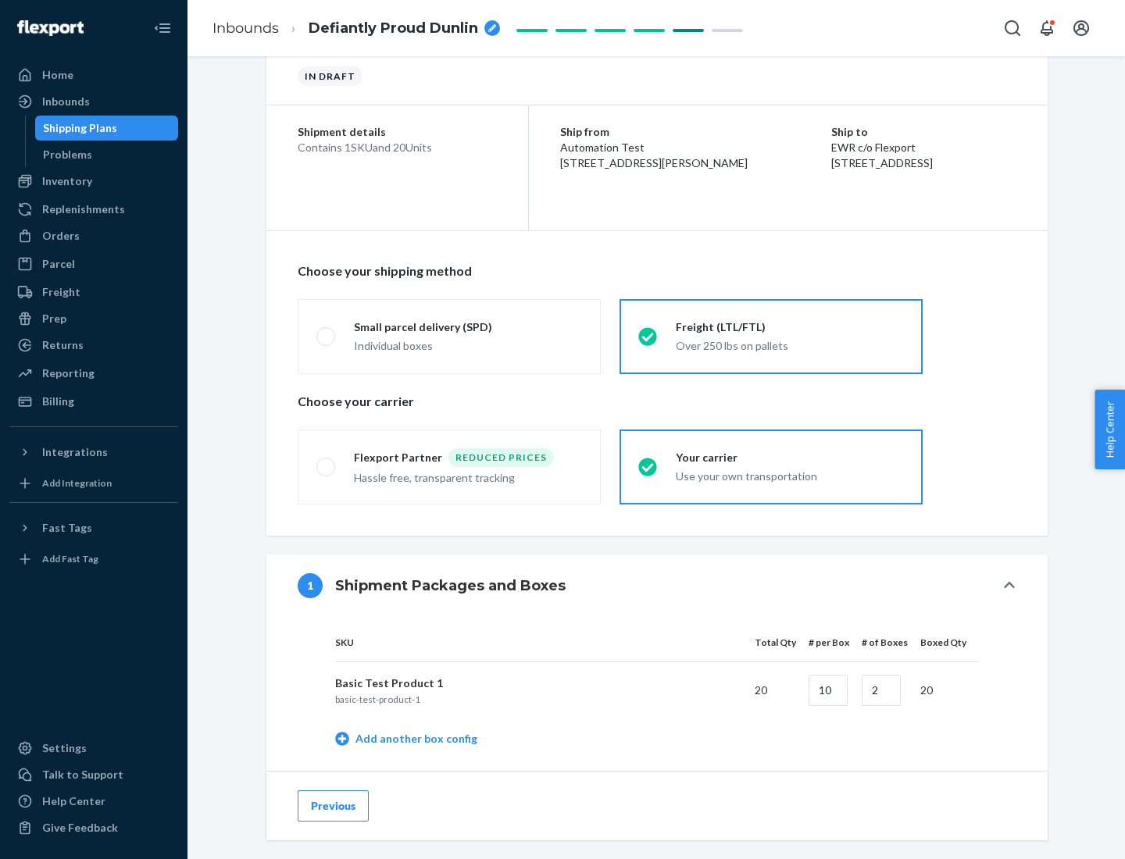
scroll to position [494, 0]
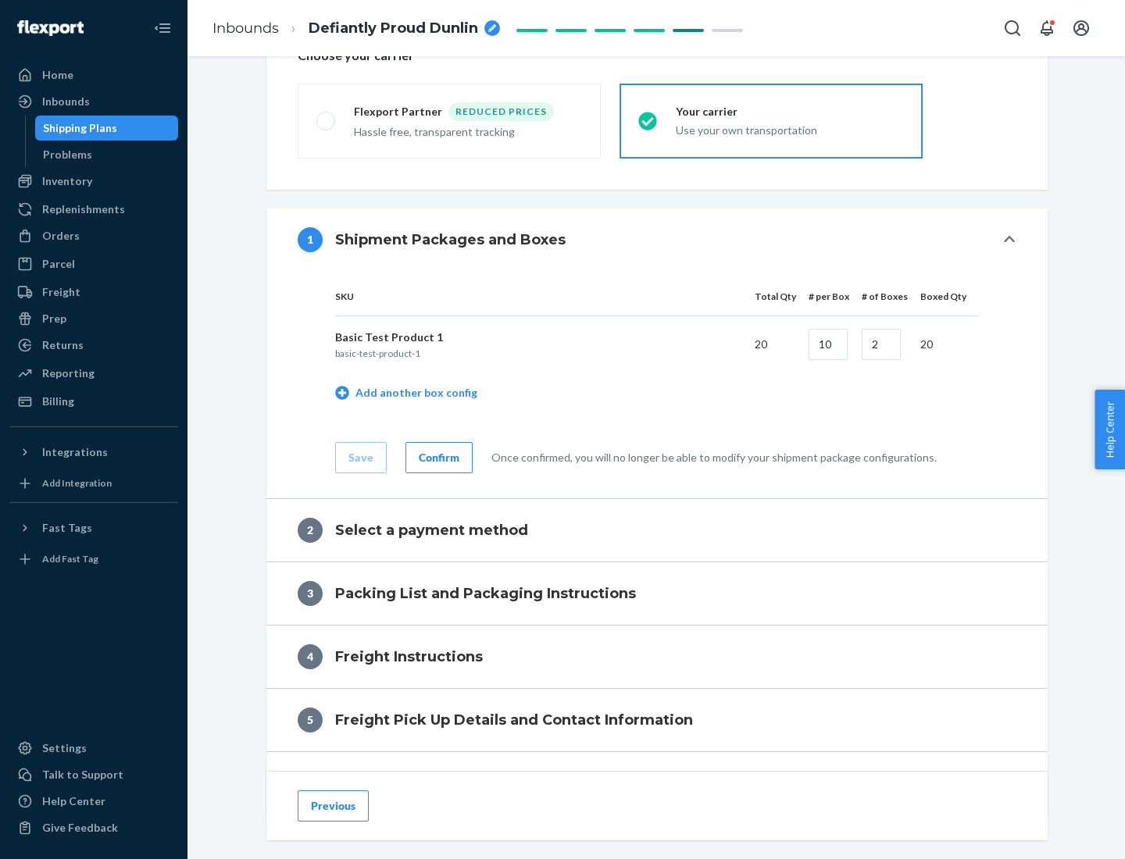
click at [437, 457] on div "Confirm" at bounding box center [439, 458] width 41 height 16
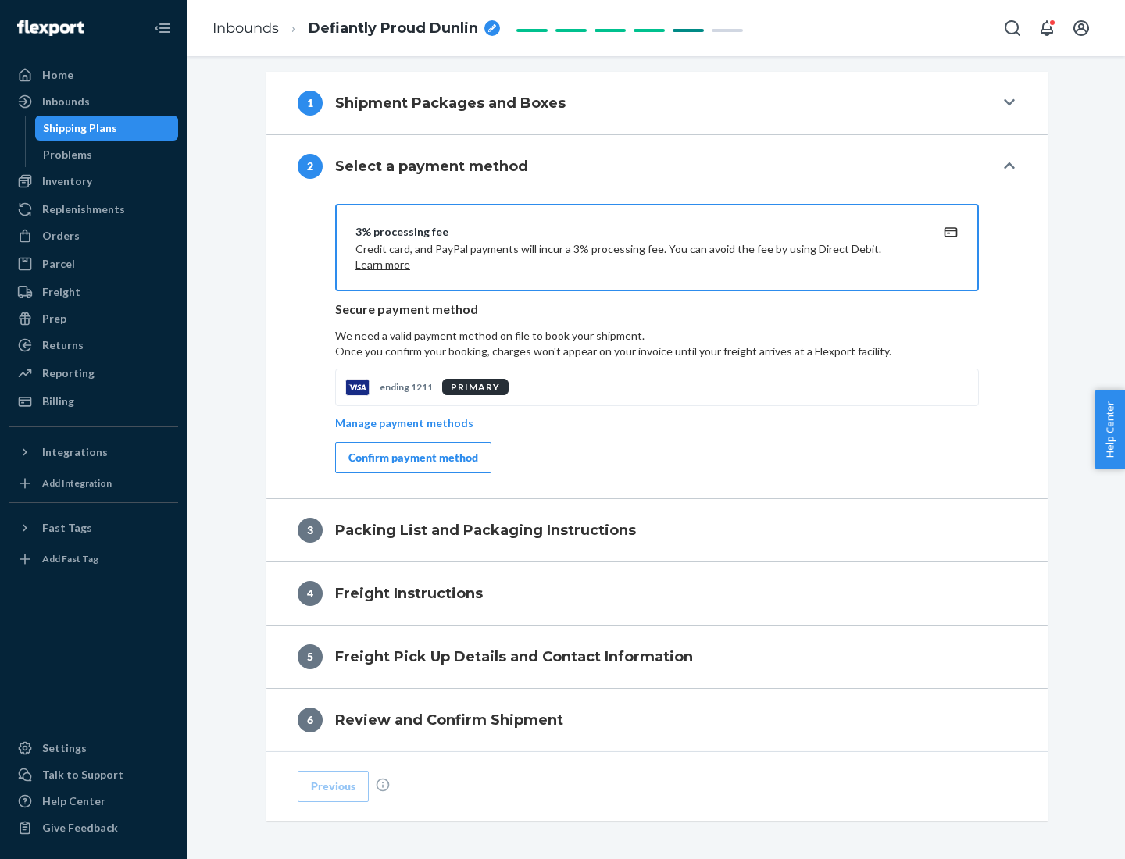
click at [412, 458] on div "Confirm payment method" at bounding box center [413, 458] width 130 height 16
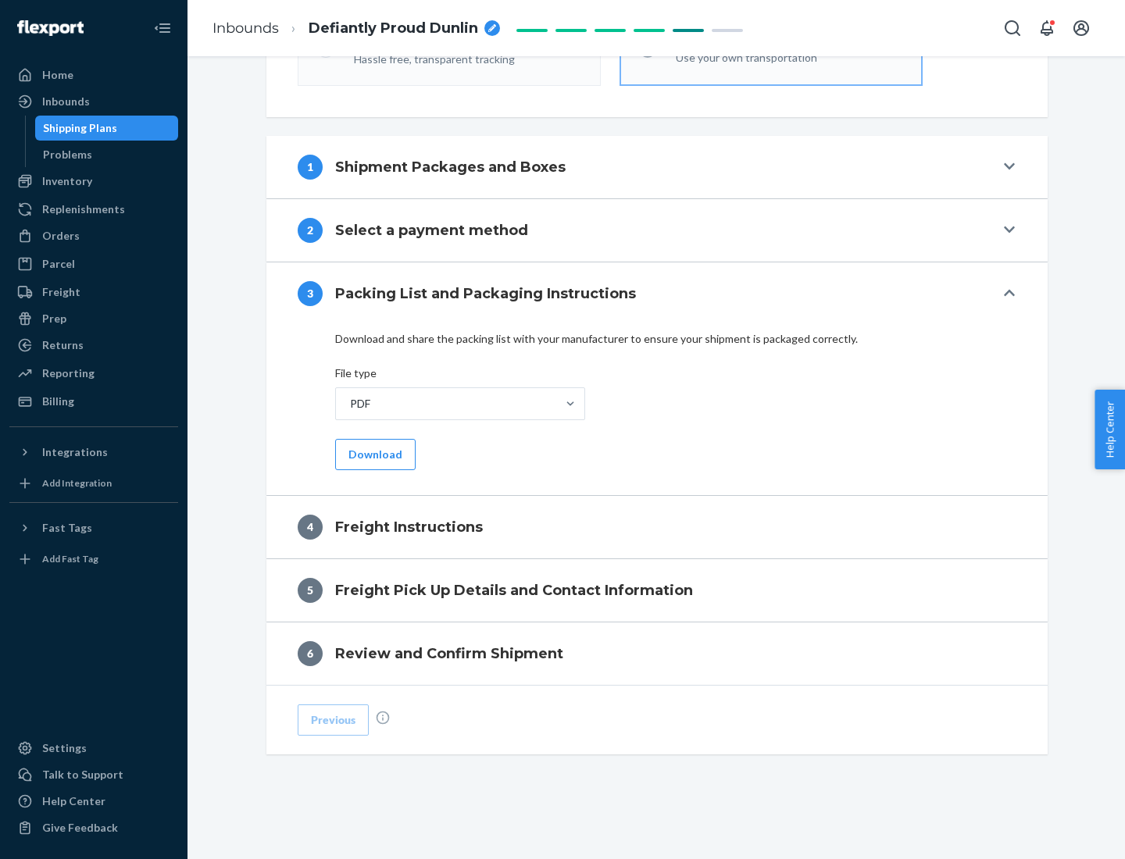
scroll to position [563, 0]
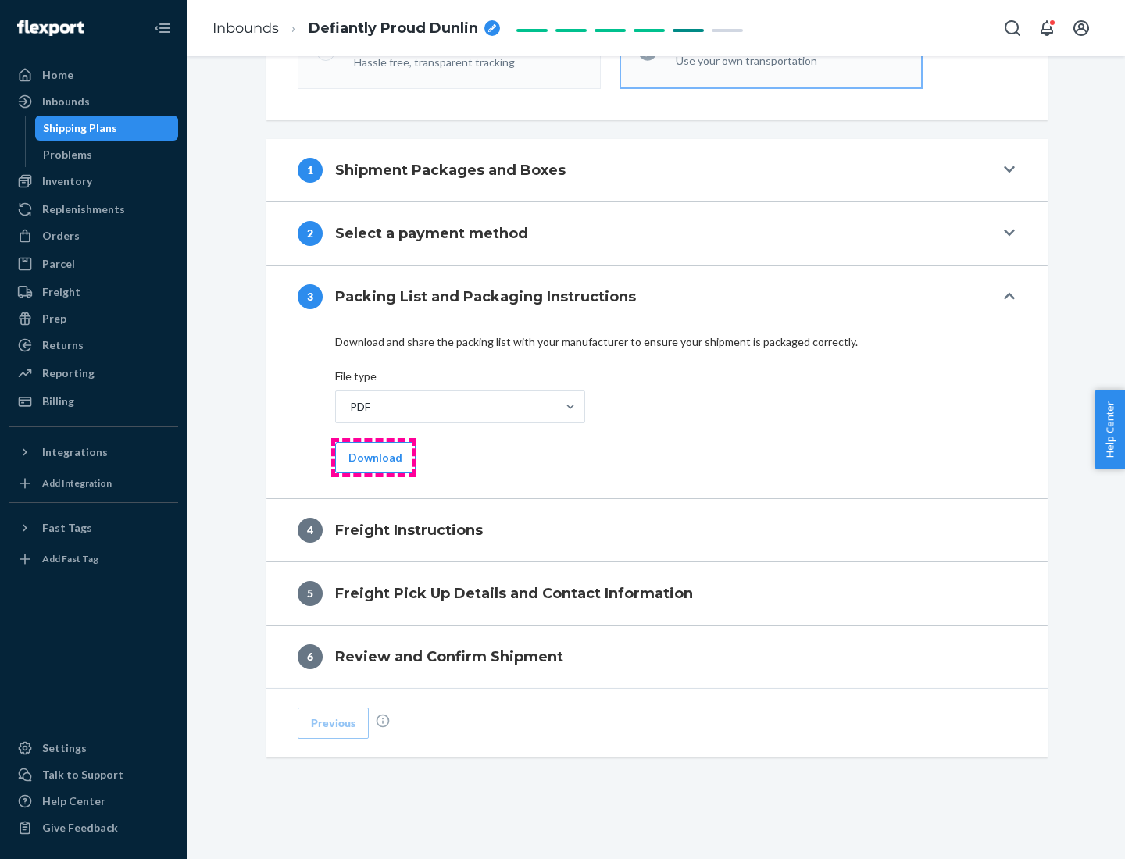
click at [373, 457] on button "Download" at bounding box center [375, 457] width 80 height 31
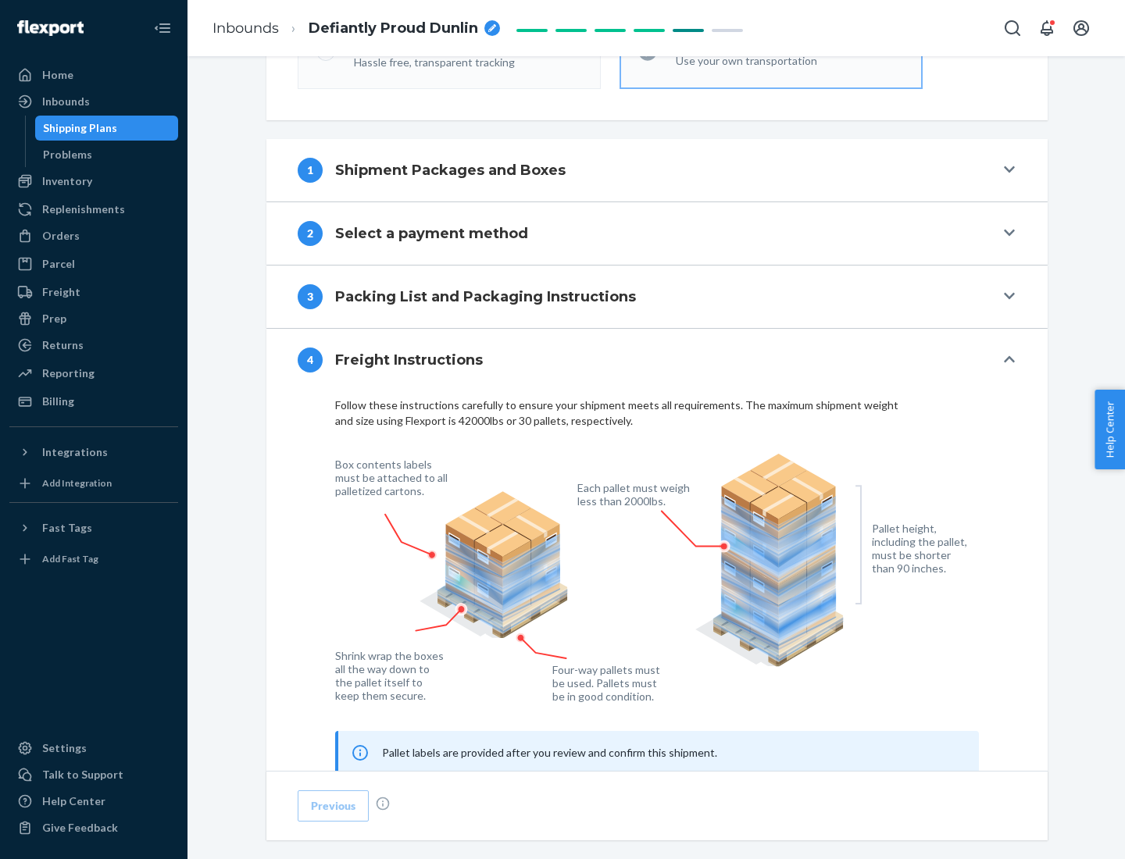
scroll to position [944, 0]
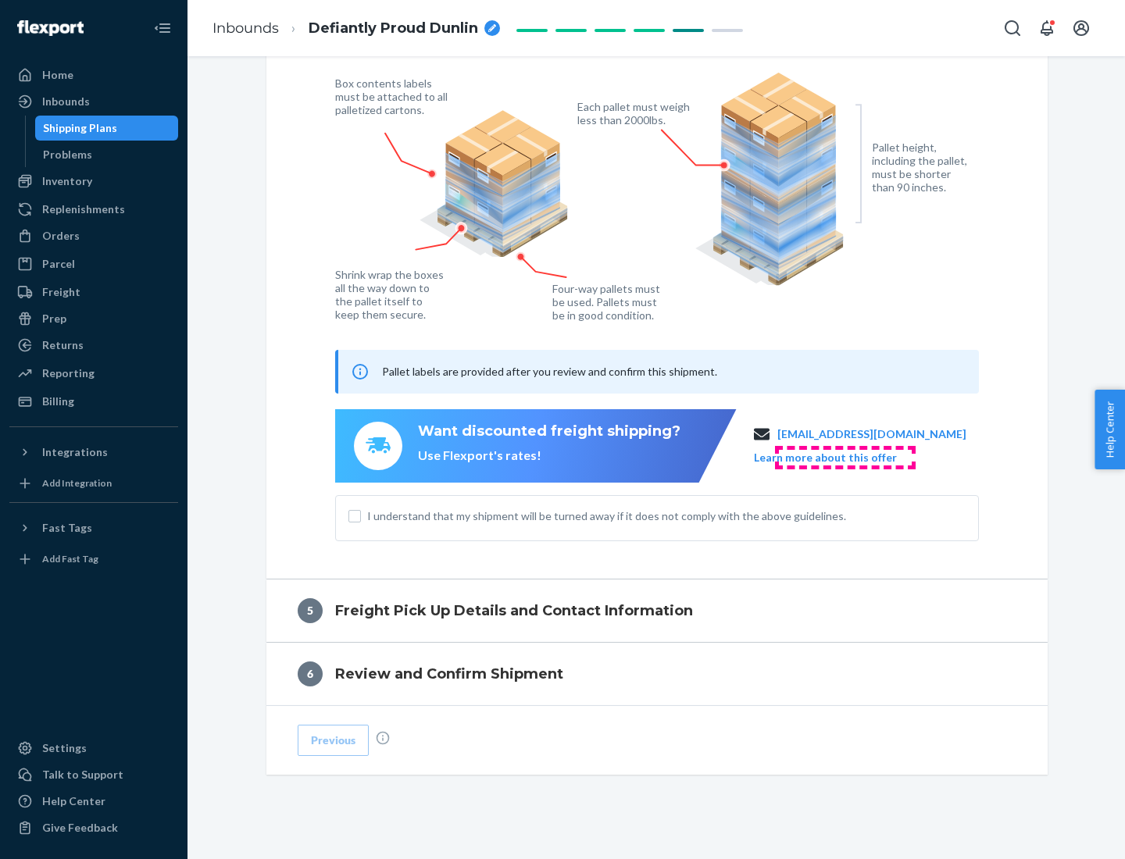
click at [844, 457] on button "Learn more about this offer" at bounding box center [825, 458] width 143 height 16
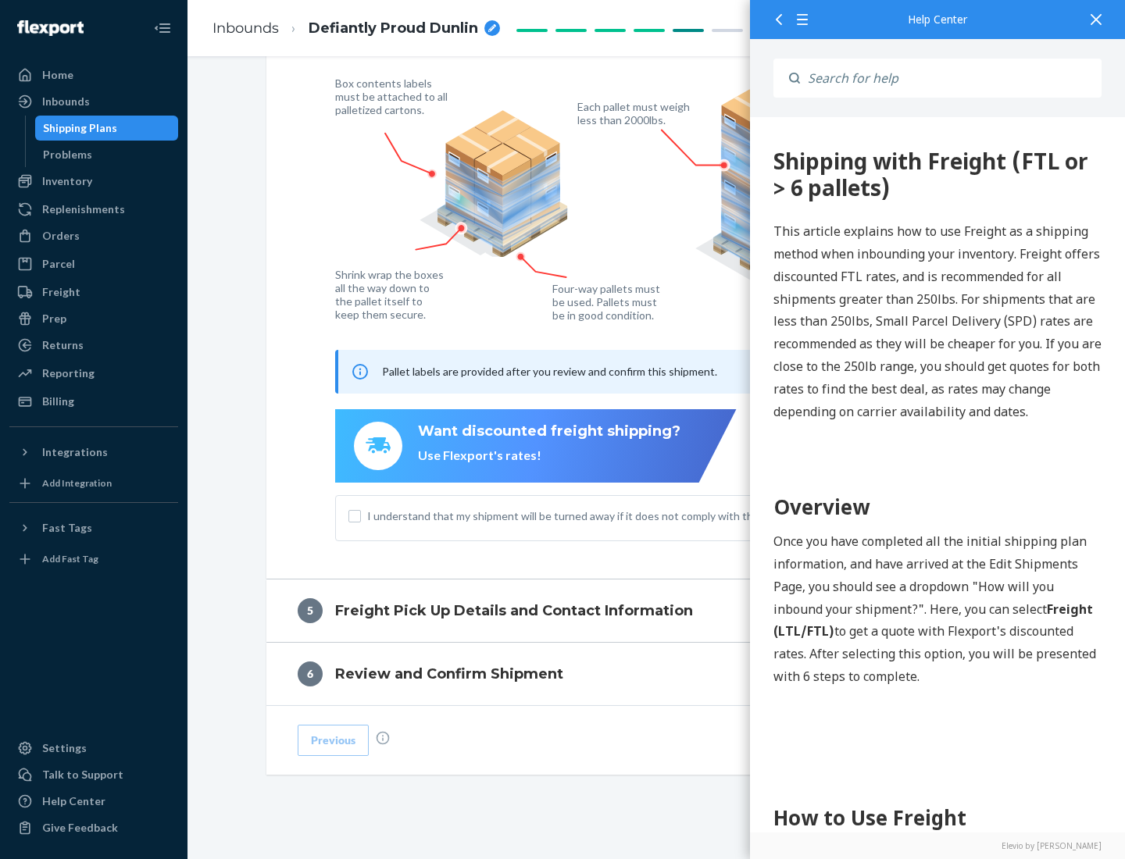
scroll to position [0, 0]
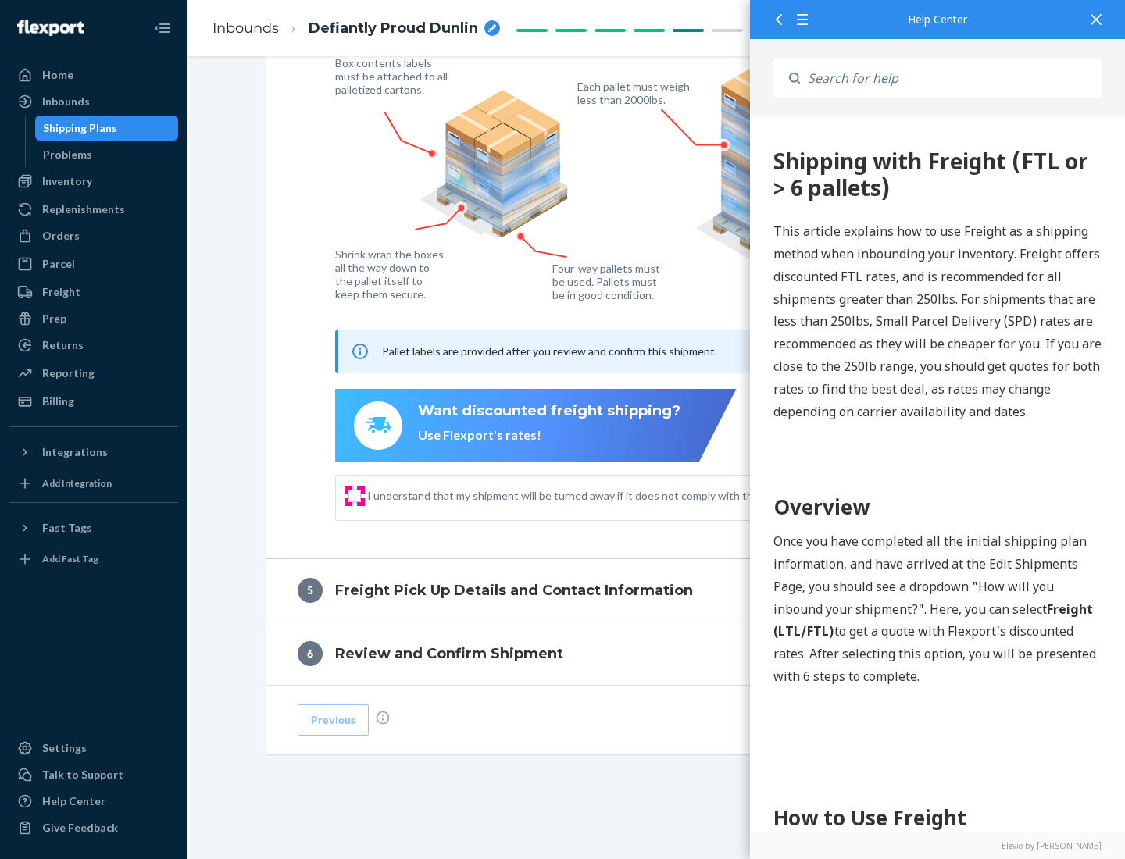
click at [355, 495] on input "I understand that my shipment will be turned away if it does not comply with th…" at bounding box center [354, 496] width 12 height 12
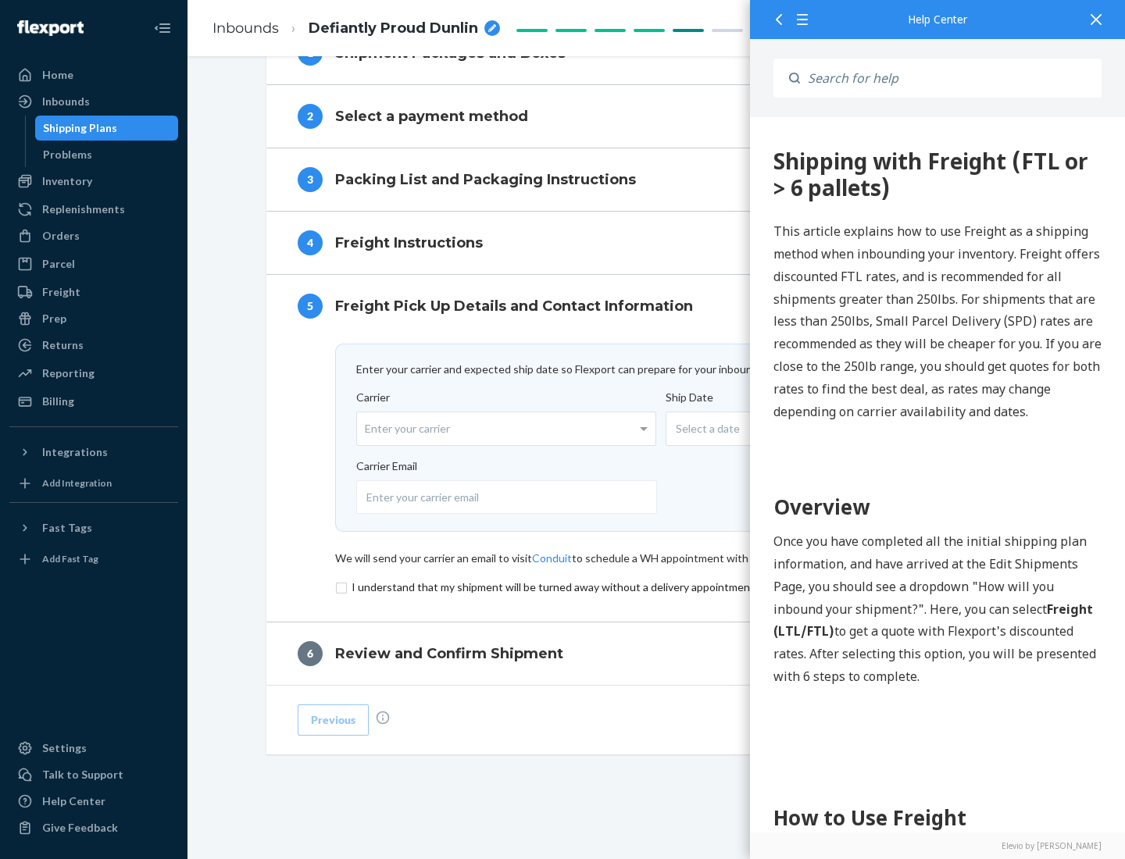
scroll to position [680, 0]
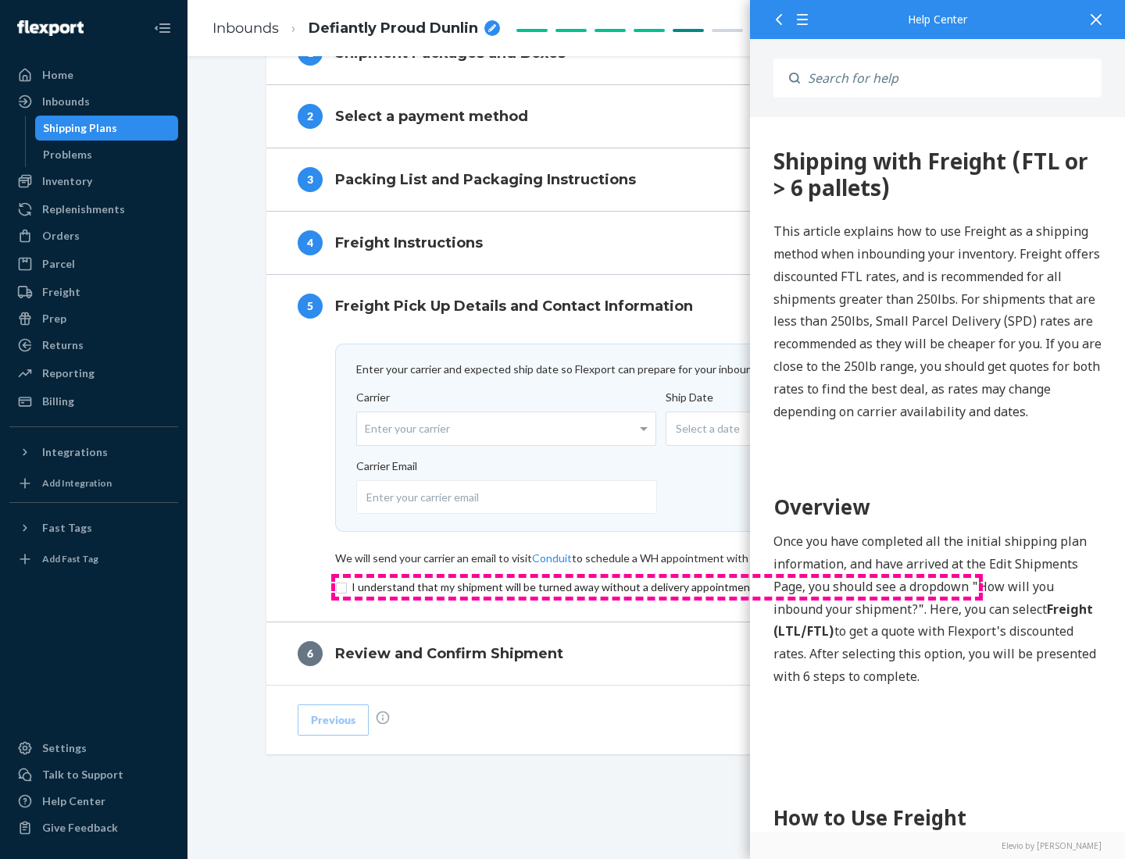
click at [657, 587] on input "checkbox" at bounding box center [657, 587] width 644 height 19
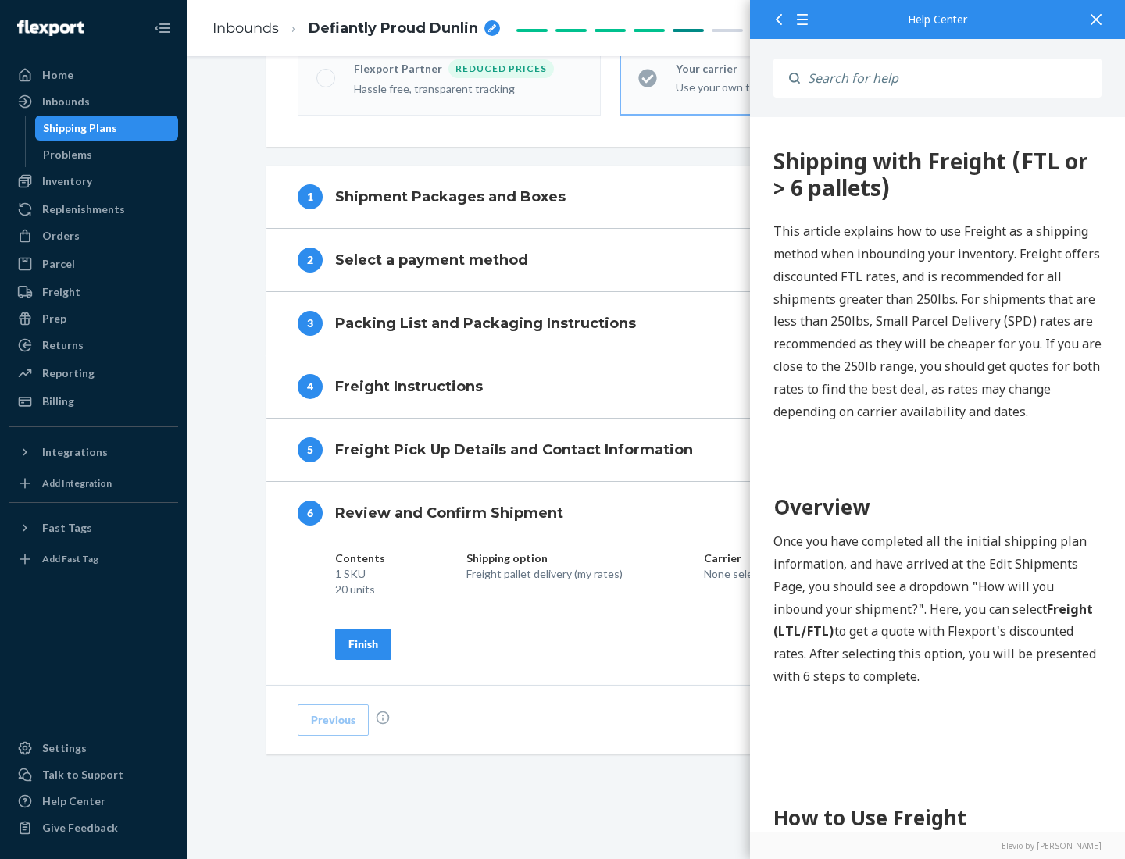
scroll to position [537, 0]
click at [363, 644] on div "Finish" at bounding box center [363, 645] width 30 height 16
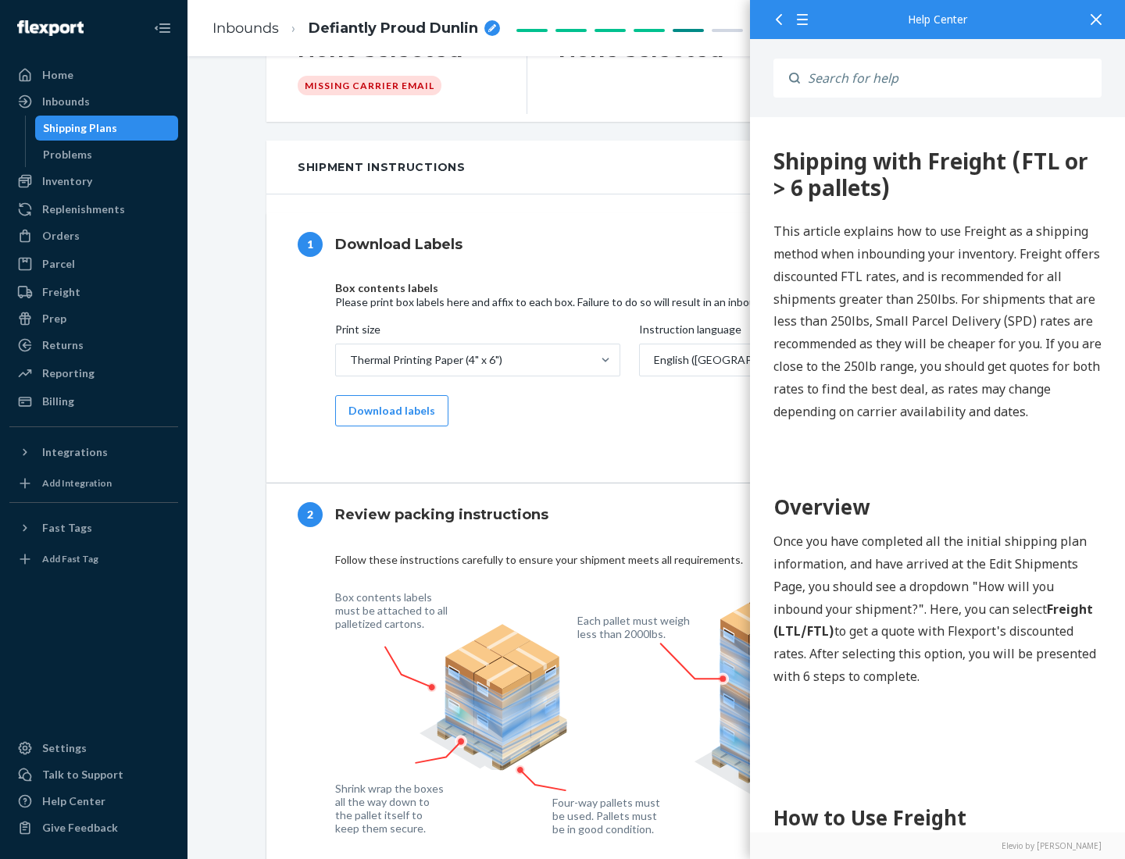
scroll to position [0, 0]
